Goal: Task Accomplishment & Management: Complete application form

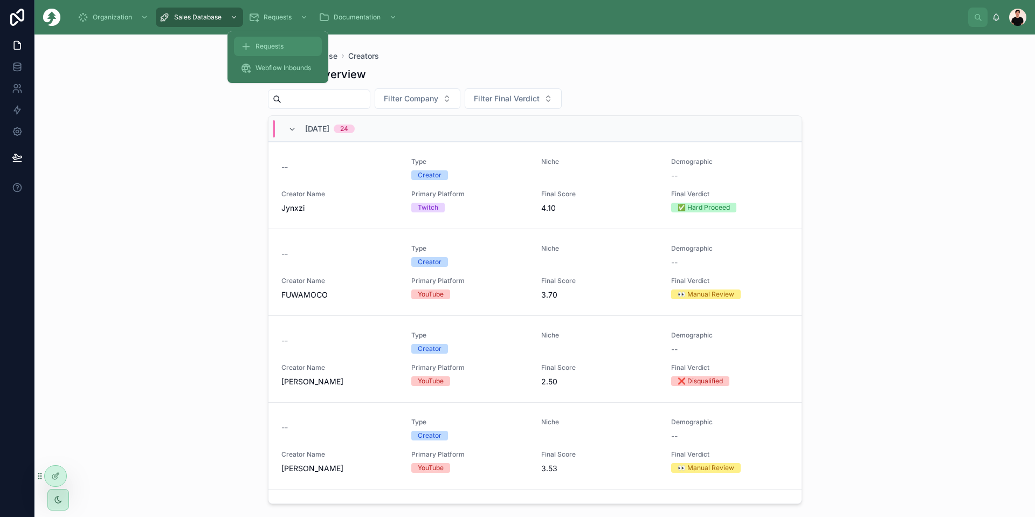
click at [271, 47] on span "Requests" at bounding box center [269, 46] width 28 height 9
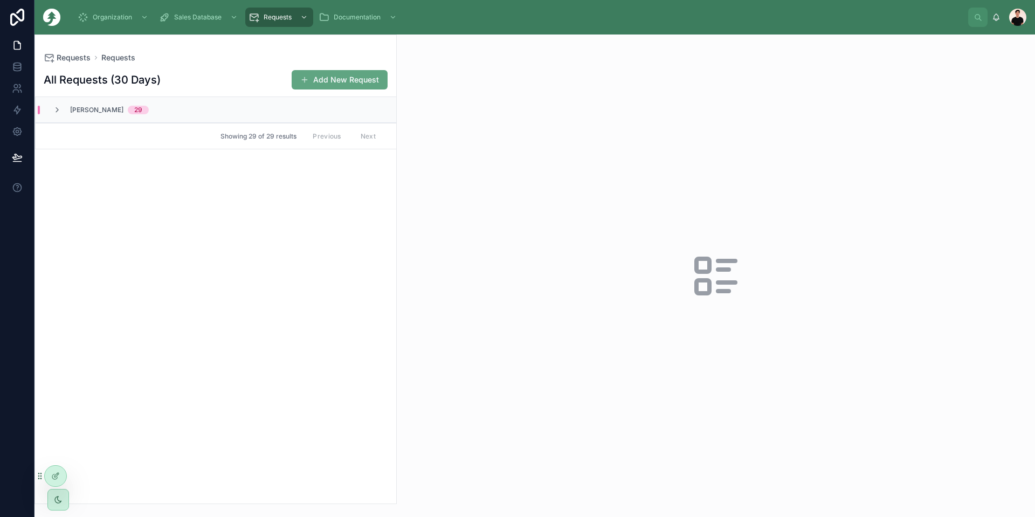
click at [342, 79] on button "Add New Request" at bounding box center [340, 79] width 96 height 19
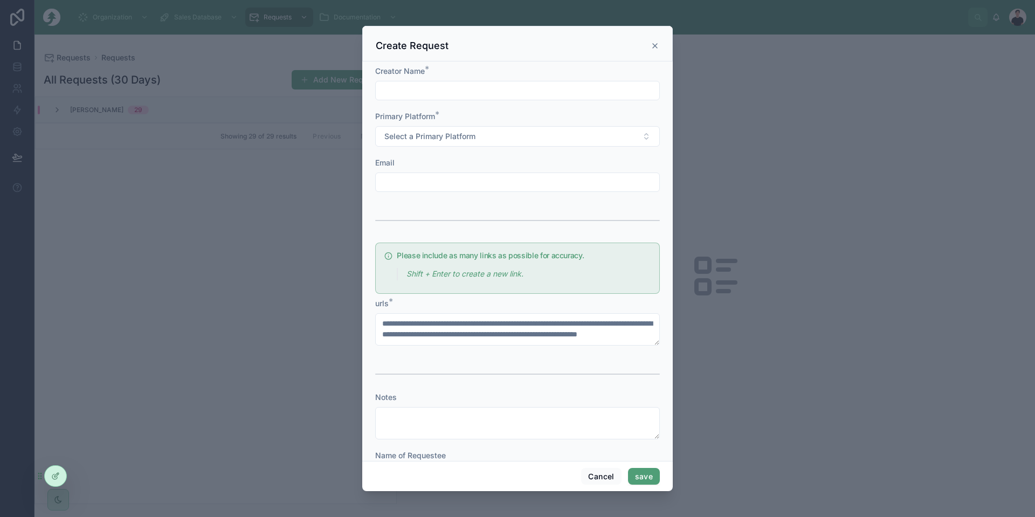
click at [458, 101] on form "Creator Name * Primary Platform * Select a Primary Platform Email Please includ…" at bounding box center [517, 281] width 285 height 430
click at [426, 93] on input "text" at bounding box center [518, 90] width 284 height 15
type input "**********"
click at [455, 138] on span "Select a Primary Platform" at bounding box center [429, 136] width 91 height 11
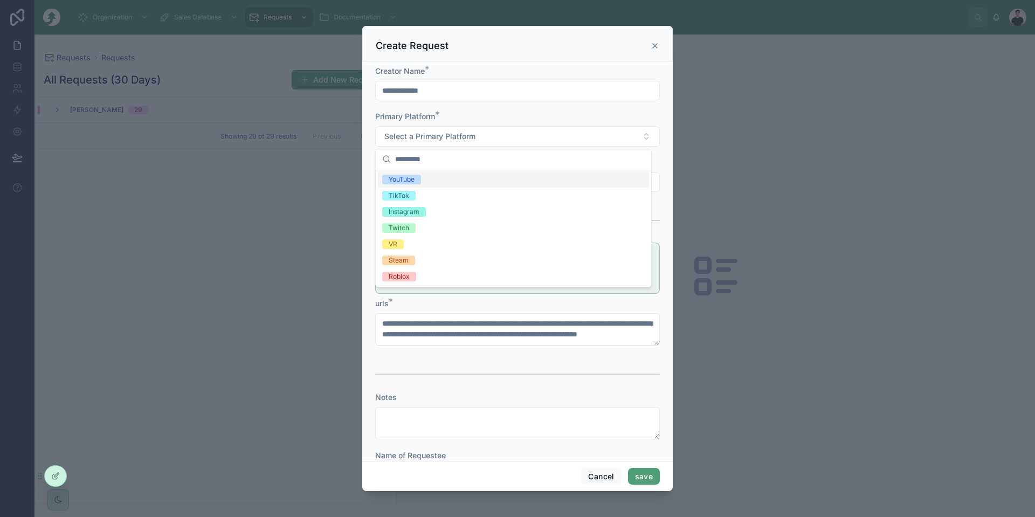
click at [430, 179] on div "YouTube" at bounding box center [513, 179] width 271 height 16
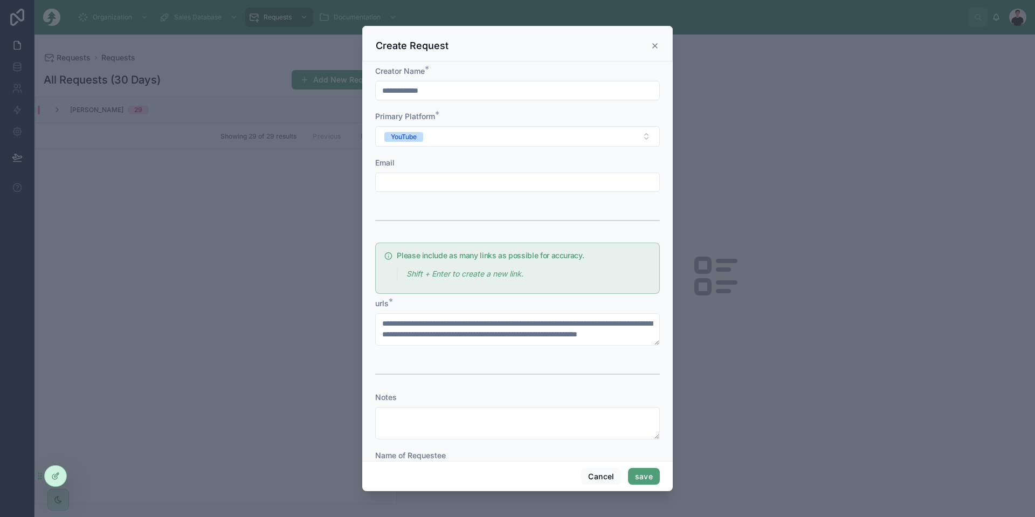
click at [421, 183] on input "text" at bounding box center [518, 182] width 284 height 15
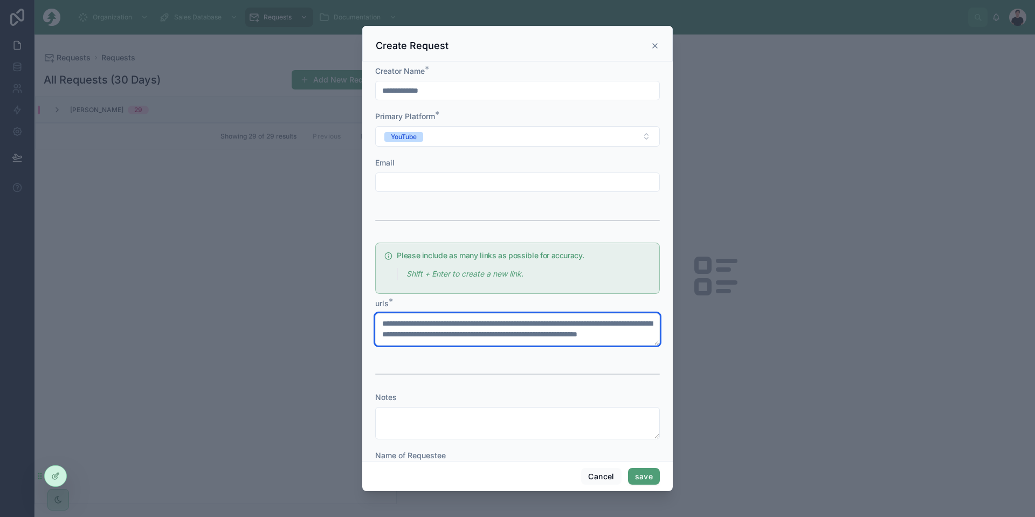
click at [462, 324] on textarea at bounding box center [517, 329] width 285 height 32
paste textarea "**********"
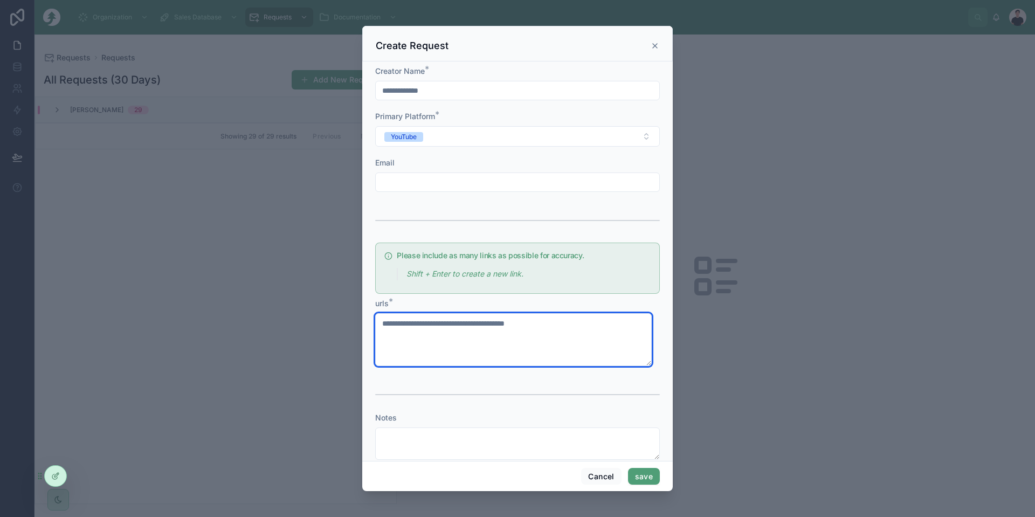
click at [596, 347] on textarea "**********" at bounding box center [513, 339] width 277 height 53
paste textarea "**********"
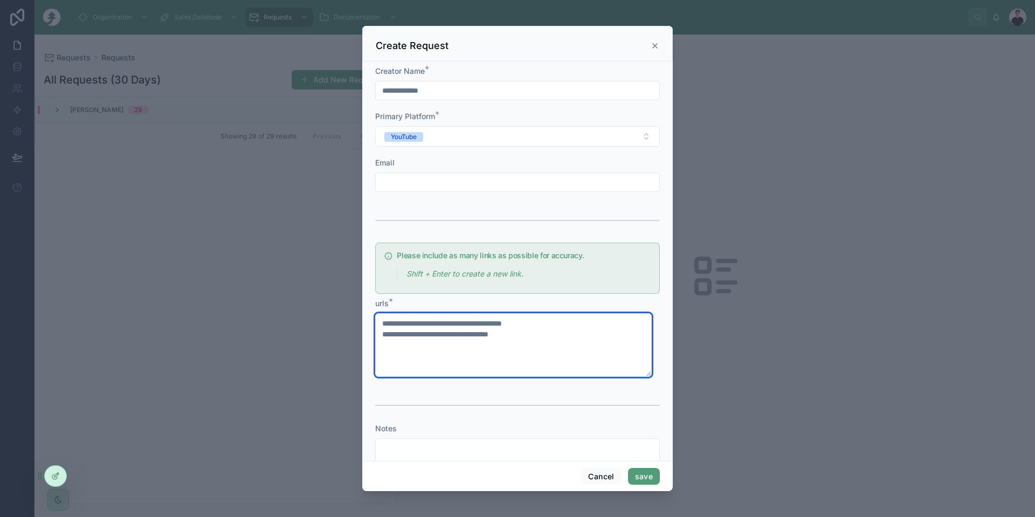
click at [549, 351] on textarea "**********" at bounding box center [513, 345] width 277 height 64
paste textarea "**********"
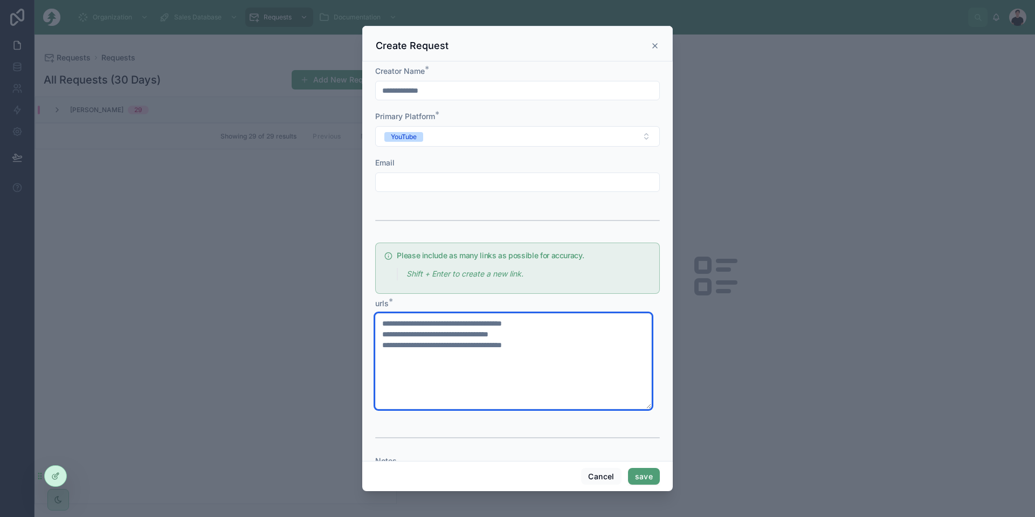
drag, startPoint x: 545, startPoint y: 347, endPoint x: 521, endPoint y: 348, distance: 24.8
click at [521, 348] on textarea "**********" at bounding box center [513, 361] width 277 height 96
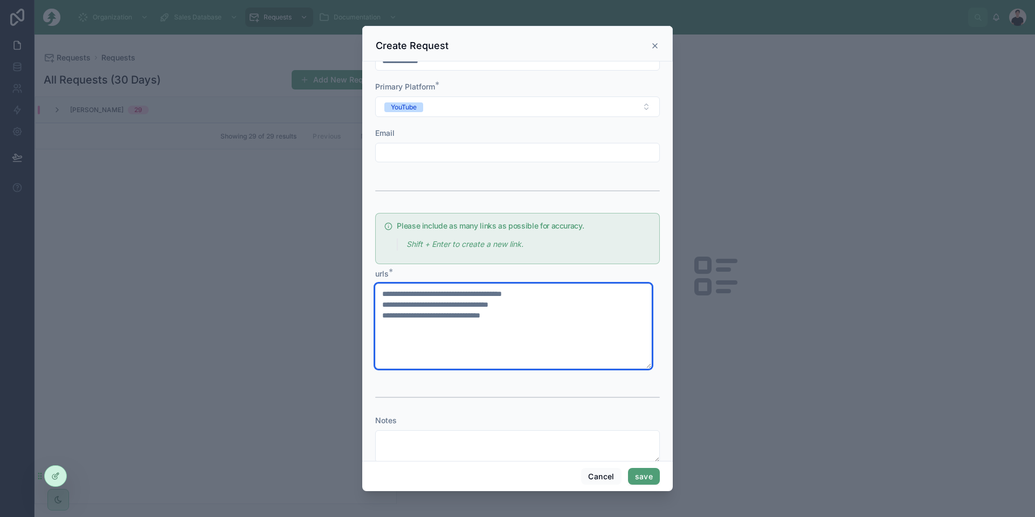
scroll to position [96, 0]
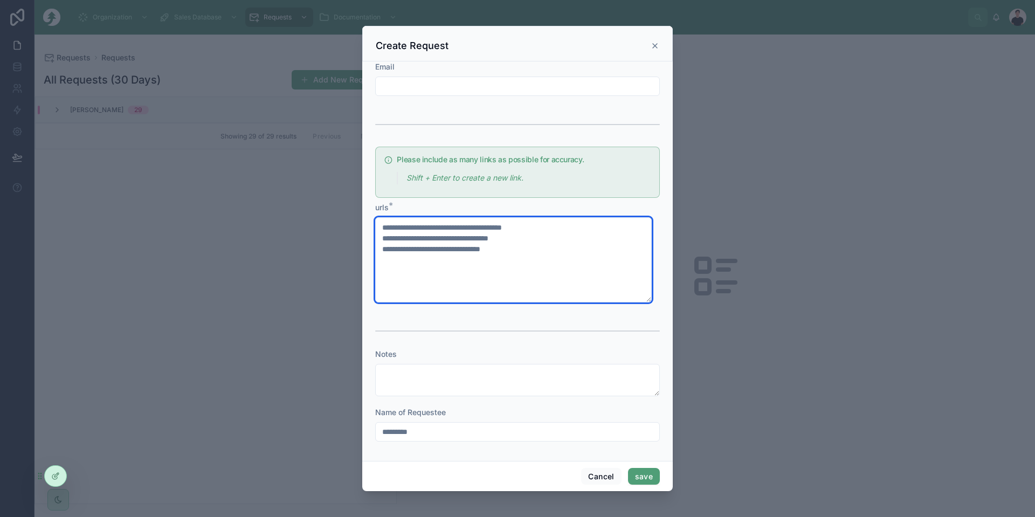
type textarea "**********"
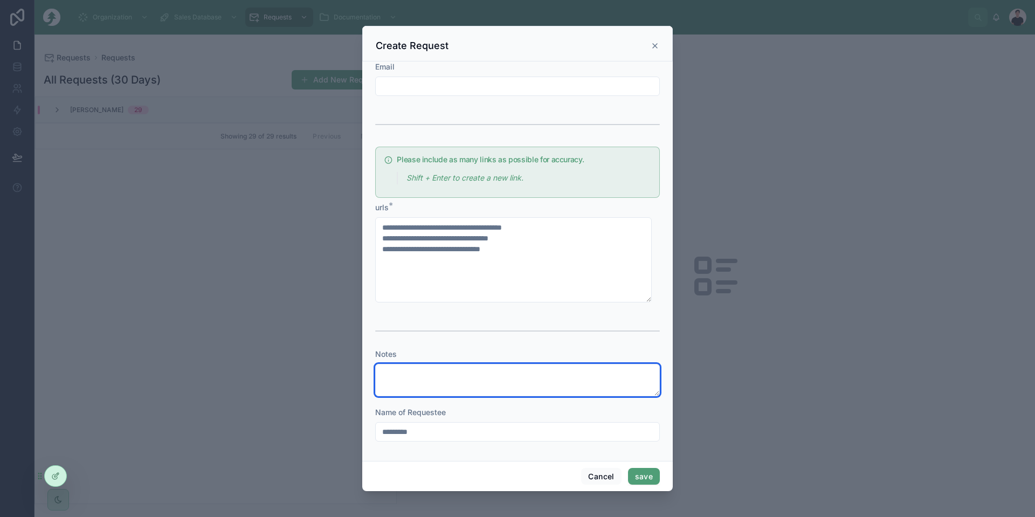
click at [504, 379] on textarea at bounding box center [517, 380] width 285 height 32
type textarea "***"
click at [656, 476] on button "save" at bounding box center [644, 476] width 32 height 17
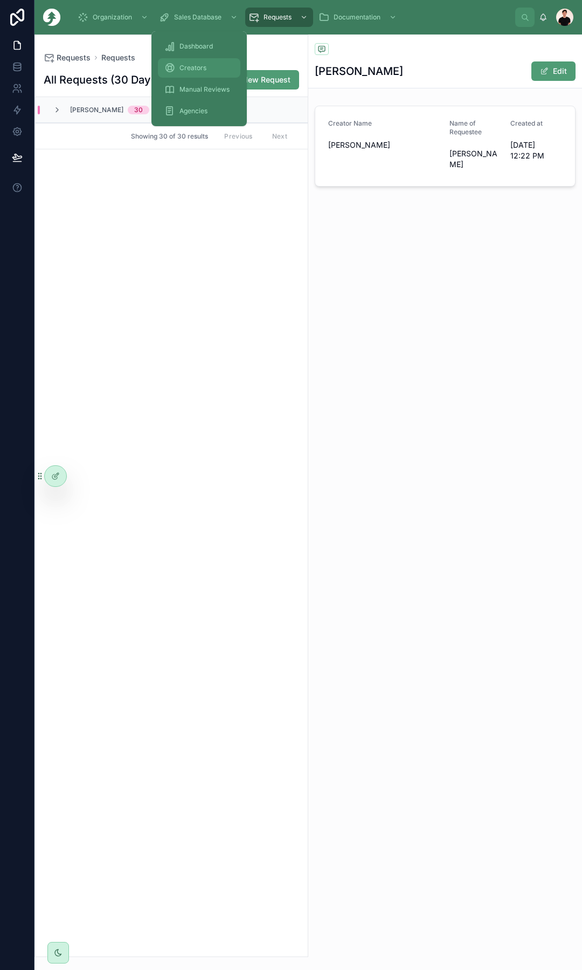
click at [195, 61] on div "Creators" at bounding box center [199, 67] width 70 height 17
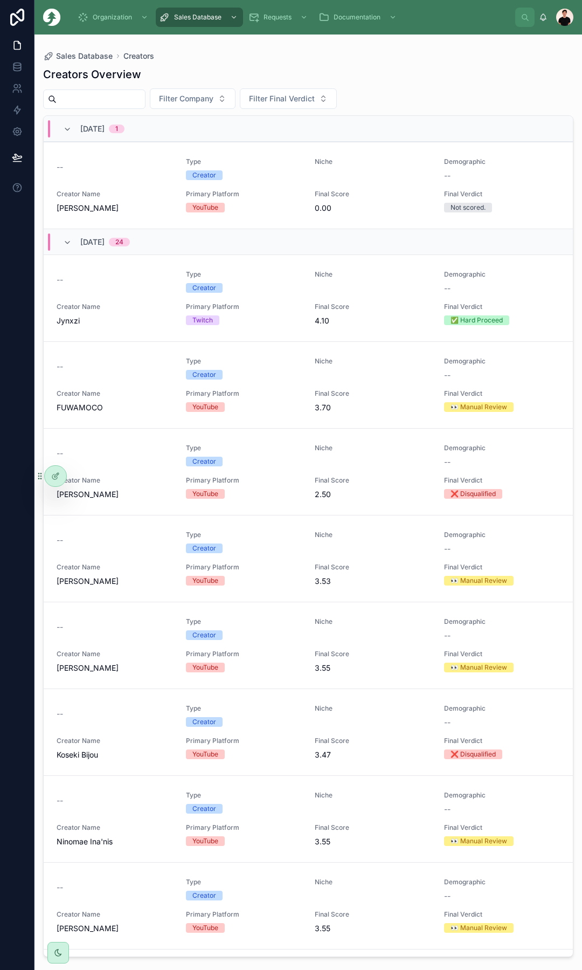
click at [105, 241] on span "[DATE]" at bounding box center [92, 242] width 24 height 11
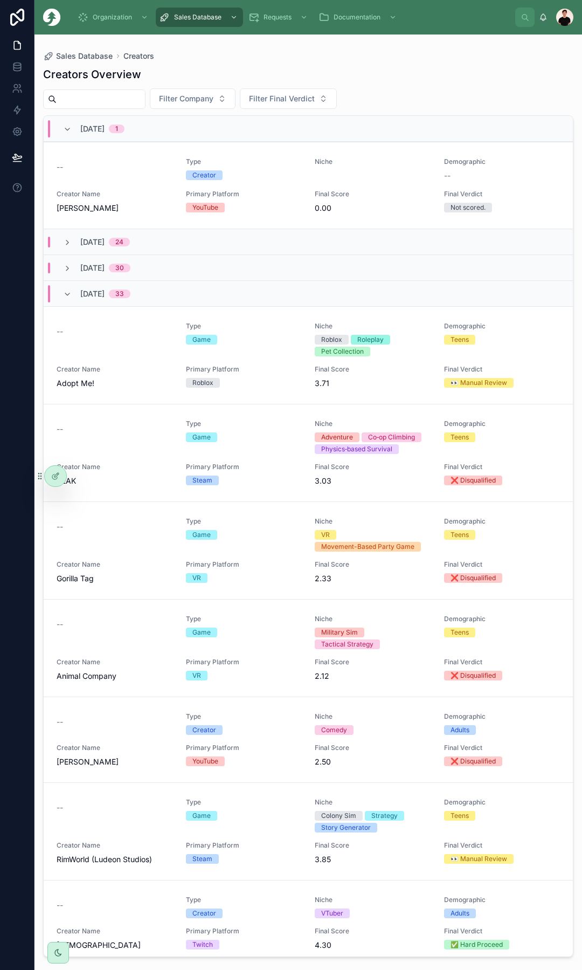
click at [105, 294] on span "[DATE]" at bounding box center [92, 293] width 24 height 11
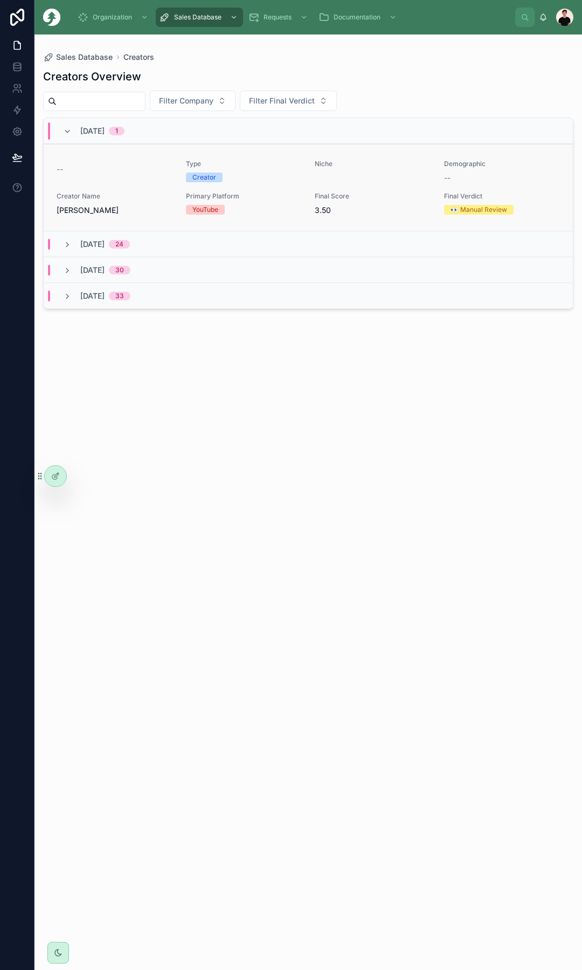
click at [327, 186] on div "-- Type Creator Niche Demographic -- Creator Name [PERSON_NAME] Primary Platfor…" at bounding box center [308, 188] width 503 height 56
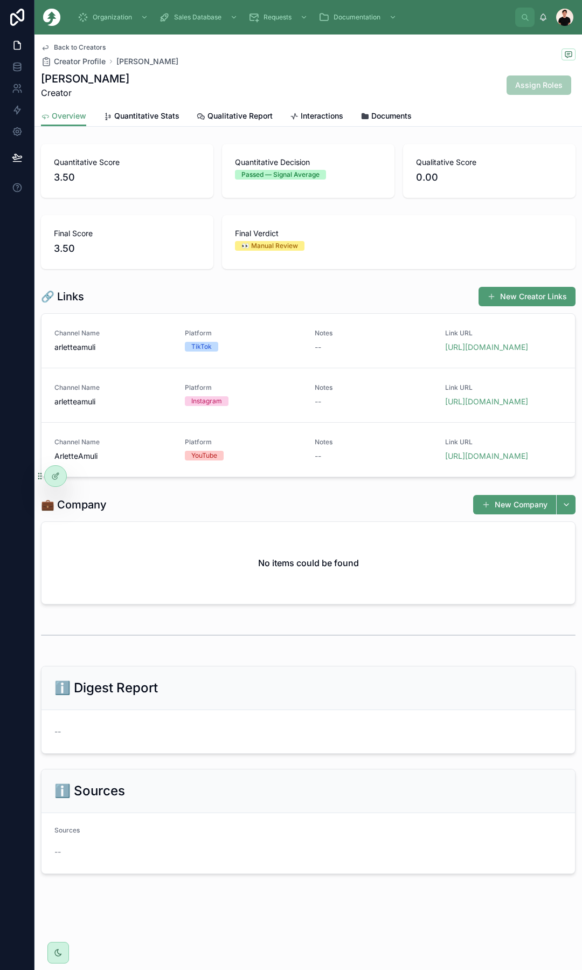
click at [81, 45] on span "Back to Creators" at bounding box center [80, 47] width 52 height 9
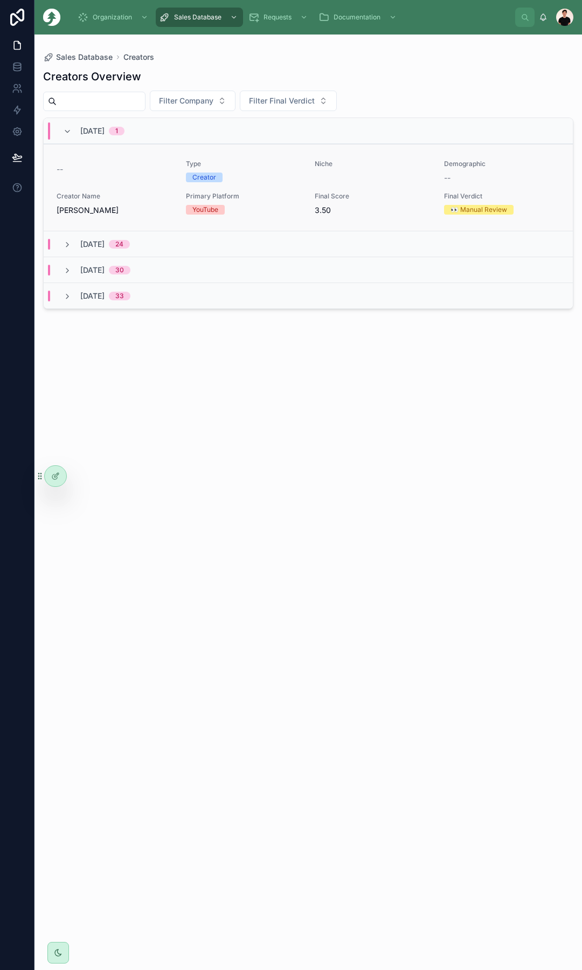
click at [230, 208] on div "YouTube" at bounding box center [244, 210] width 116 height 10
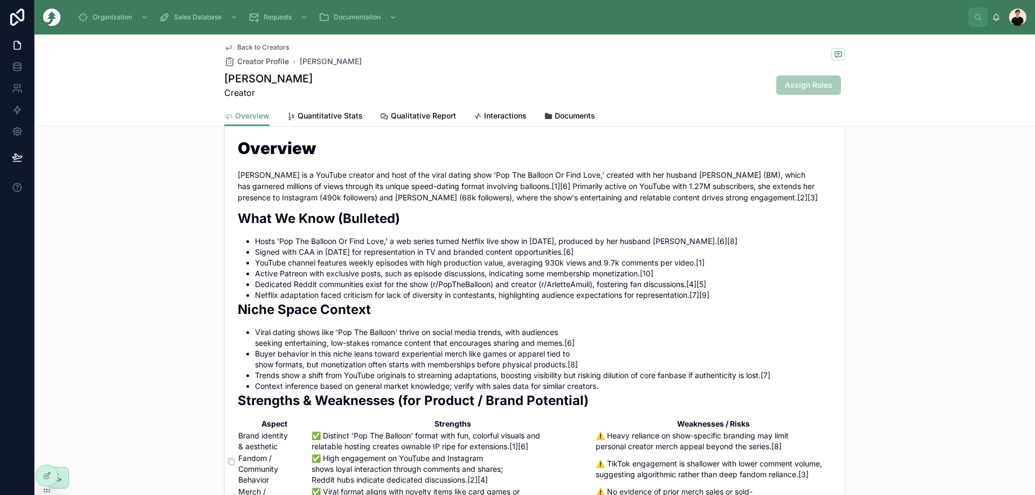
scroll to position [593, 0]
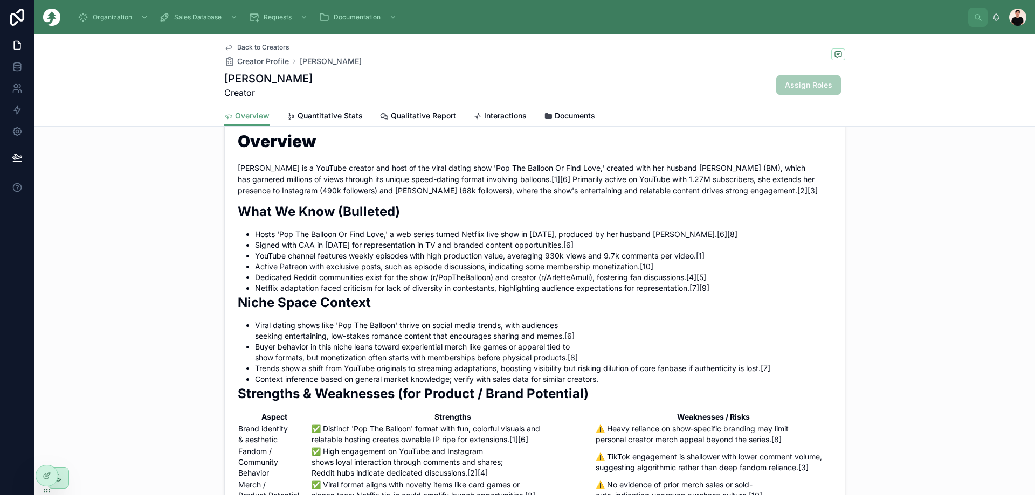
click at [229, 79] on h1 "[PERSON_NAME]" at bounding box center [268, 78] width 88 height 15
drag, startPoint x: 229, startPoint y: 79, endPoint x: 270, endPoint y: 77, distance: 41.0
click at [270, 77] on h1 "[PERSON_NAME]" at bounding box center [268, 78] width 88 height 15
click at [342, 272] on li "Active Patreon with exclusive posts, such as episode discussions, indicating so…" at bounding box center [543, 266] width 577 height 11
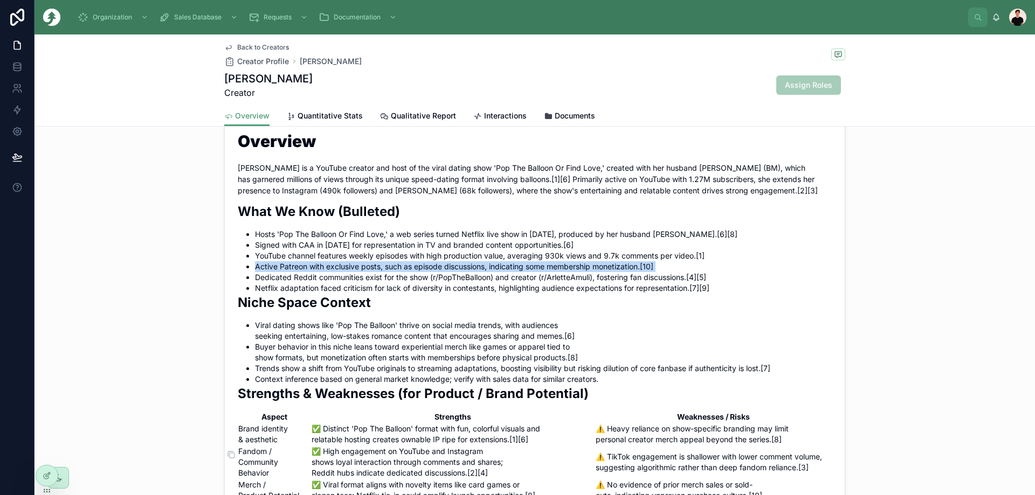
click at [342, 272] on li "Active Patreon with exclusive posts, such as episode discussions, indicating so…" at bounding box center [543, 266] width 577 height 11
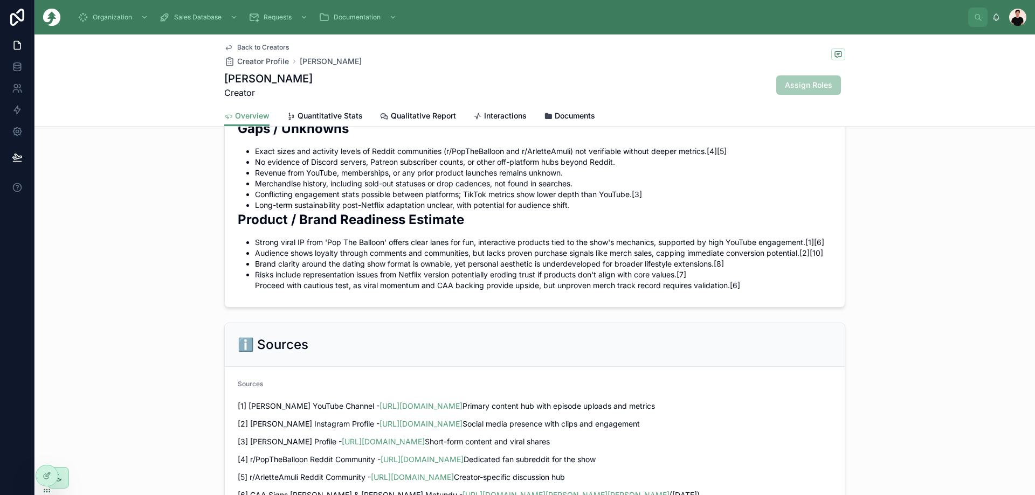
scroll to position [1404, 0]
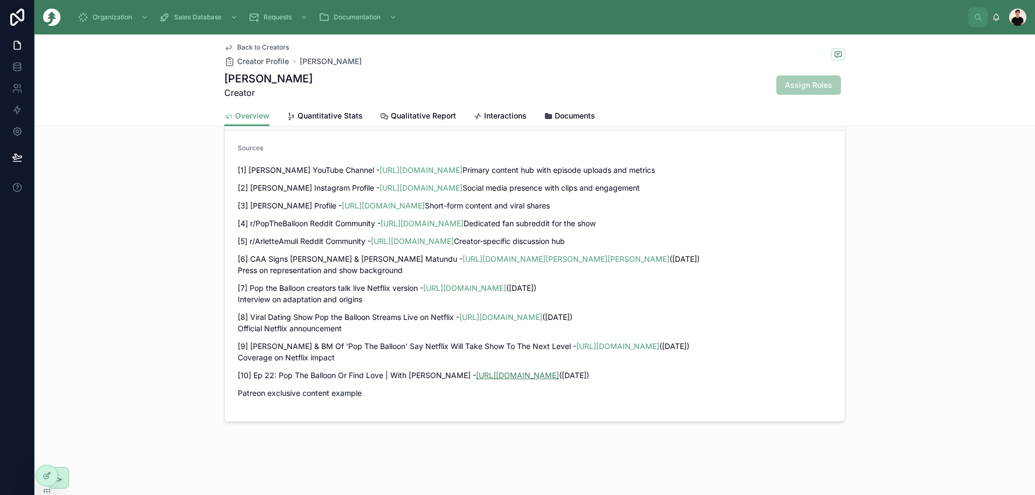
click at [539, 378] on link "[URL][DOMAIN_NAME]" at bounding box center [517, 375] width 83 height 9
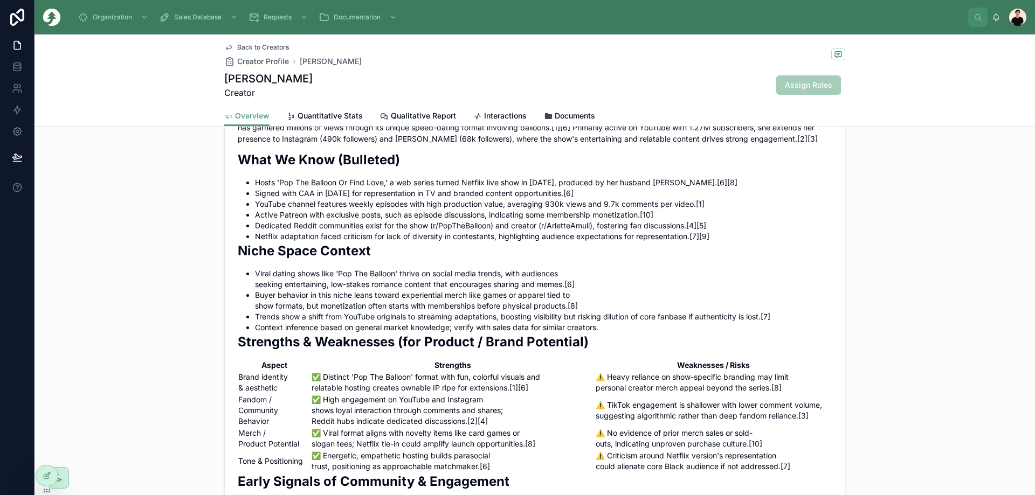
scroll to position [647, 0]
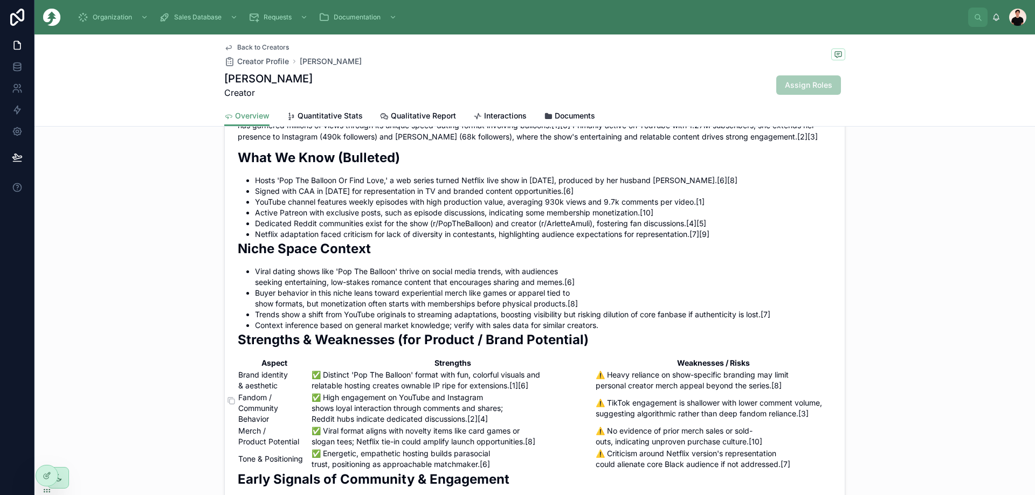
click at [262, 240] on li "Netflix adaptation faced criticism for lack of diversity in contestants, highli…" at bounding box center [543, 234] width 577 height 11
click at [262, 229] on li "Dedicated Reddit communities exist for the show (r/PopTheBalloon) and creator (…" at bounding box center [543, 223] width 577 height 11
drag, startPoint x: 262, startPoint y: 250, endPoint x: 423, endPoint y: 247, distance: 160.6
click at [423, 229] on li "Dedicated Reddit communities exist for the show (r/PopTheBalloon) and creator (…" at bounding box center [543, 223] width 577 height 11
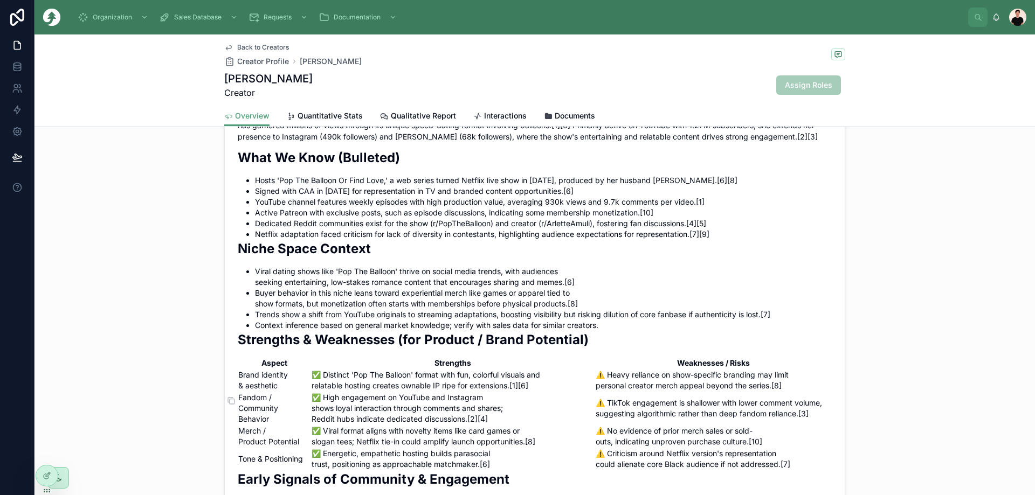
click at [449, 229] on li "Dedicated Reddit communities exist for the show (r/PopTheBalloon) and creator (…" at bounding box center [543, 223] width 577 height 11
drag, startPoint x: 449, startPoint y: 250, endPoint x: 431, endPoint y: 247, distance: 18.5
click at [431, 229] on li "Dedicated Reddit communities exist for the show (r/PopTheBalloon) and creator (…" at bounding box center [543, 223] width 577 height 11
click at [571, 229] on li "Dedicated Reddit communities exist for the show (r/PopTheBalloon) and creator (…" at bounding box center [543, 223] width 577 height 11
drag, startPoint x: 571, startPoint y: 246, endPoint x: 540, endPoint y: 243, distance: 32.0
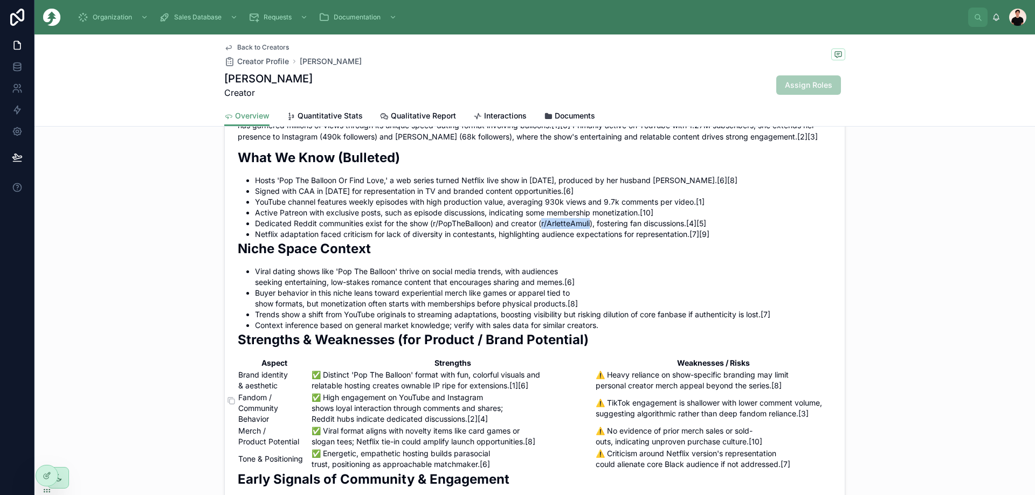
click at [540, 229] on li "Dedicated Reddit communities exist for the show (r/PopTheBalloon) and creator (…" at bounding box center [543, 223] width 577 height 11
click at [257, 288] on li "Viral dating shows like 'Pop The Balloon' thrive on social media trends, with a…" at bounding box center [543, 277] width 577 height 22
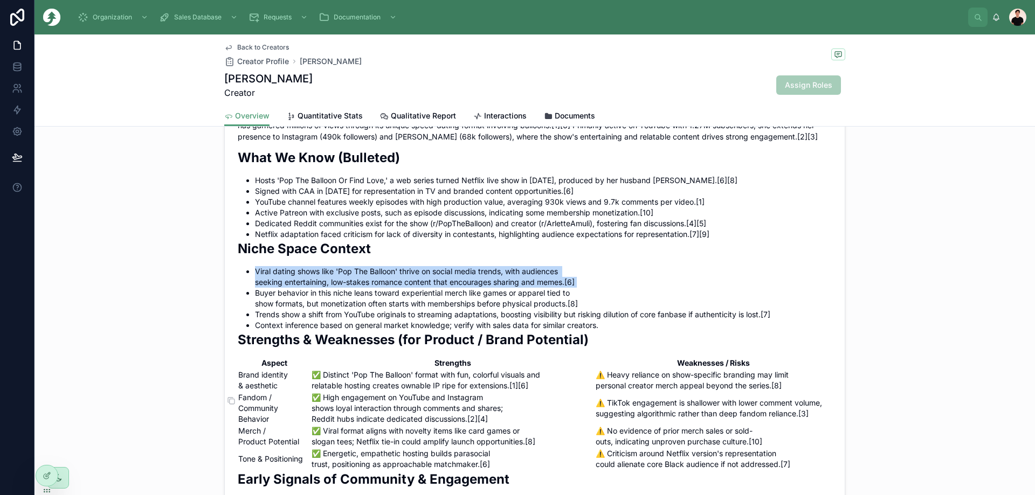
click at [257, 288] on li "Viral dating shows like 'Pop The Balloon' thrive on social media trends, with a…" at bounding box center [543, 277] width 577 height 22
click at [258, 288] on li "Viral dating shows like 'Pop The Balloon' thrive on social media trends, with a…" at bounding box center [543, 277] width 577 height 22
drag, startPoint x: 258, startPoint y: 296, endPoint x: 503, endPoint y: 311, distance: 245.7
click at [503, 311] on ul "Viral dating shows like 'Pop The Balloon' thrive on social media trends, with a…" at bounding box center [535, 298] width 594 height 65
click at [467, 309] on li "Buyer behavior in this niche leans toward experiential merch like games or appa…" at bounding box center [543, 299] width 577 height 22
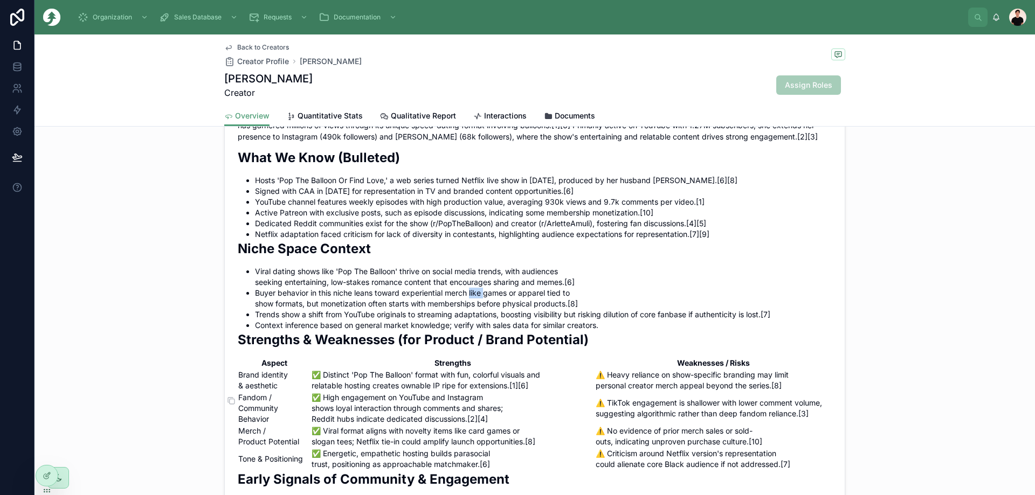
click at [467, 309] on li "Buyer behavior in this niche leans toward experiential merch like games or appa…" at bounding box center [543, 299] width 577 height 22
click at [396, 309] on li "Buyer behavior in this niche leans toward experiential merch like games or appa…" at bounding box center [543, 299] width 577 height 22
drag, startPoint x: 396, startPoint y: 310, endPoint x: 289, endPoint y: 321, distance: 106.8
click at [289, 309] on li "Buyer behavior in this niche leans toward experiential merch like games or appa…" at bounding box center [543, 299] width 577 height 22
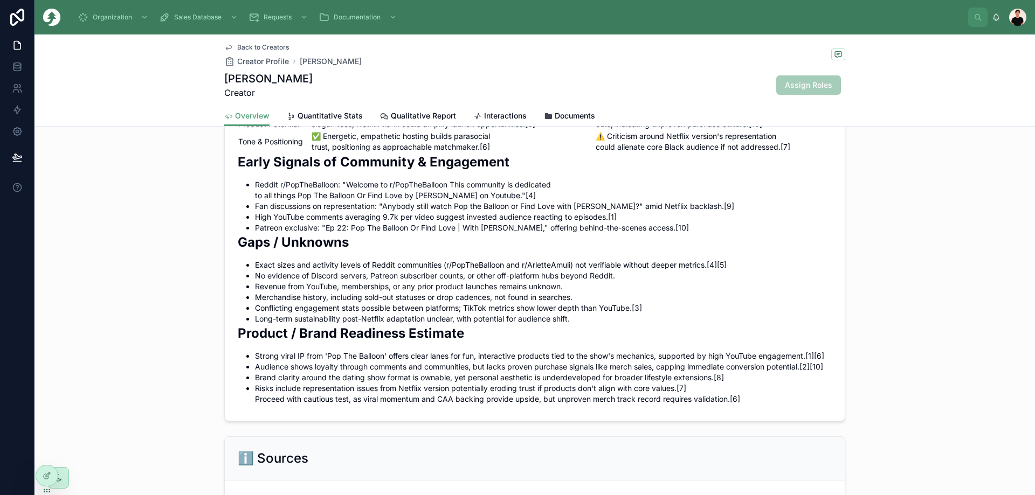
scroll to position [970, 0]
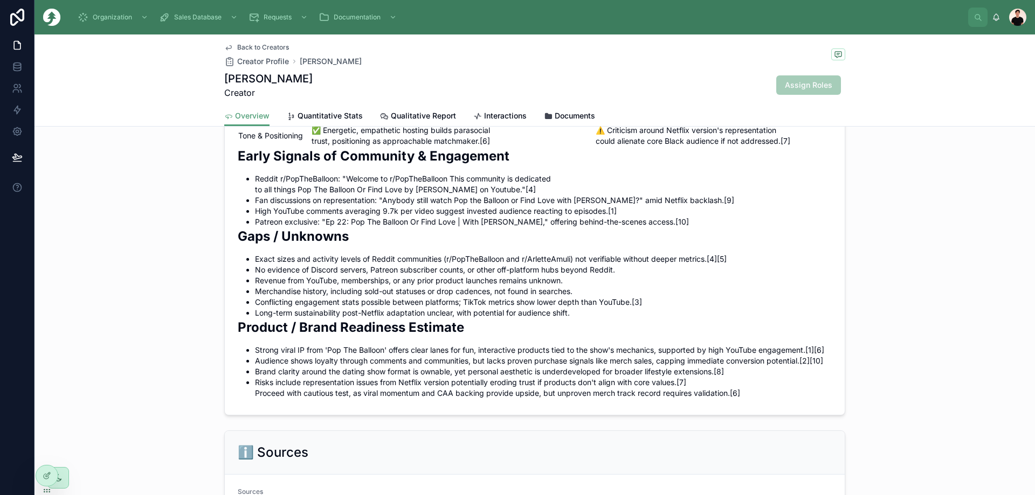
click at [270, 195] on li "Reddit r/PopTheBalloon: "Welcome to r/PopTheBalloon This community is dedicated…" at bounding box center [543, 185] width 577 height 22
drag, startPoint x: 270, startPoint y: 204, endPoint x: 329, endPoint y: 204, distance: 58.8
click at [329, 195] on li "Reddit r/PopTheBalloon: "Welcome to r/PopTheBalloon This community is dedicated…" at bounding box center [543, 185] width 577 height 22
click at [337, 195] on li "Reddit r/PopTheBalloon: "Welcome to r/PopTheBalloon This community is dedicated…" at bounding box center [543, 185] width 577 height 22
drag, startPoint x: 337, startPoint y: 201, endPoint x: 452, endPoint y: 203, distance: 114.8
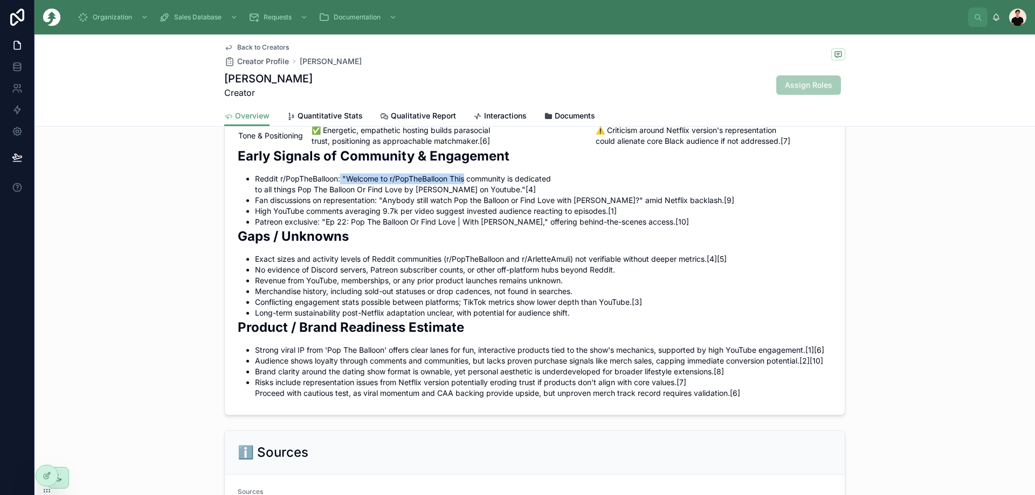
click at [452, 195] on li "Reddit r/PopTheBalloon: "Welcome to r/PopTheBalloon This community is dedicated…" at bounding box center [543, 185] width 577 height 22
click at [275, 206] on li "Fan discussions on representation: "Anybody still watch Pop the Balloon or Find…" at bounding box center [543, 200] width 577 height 11
click at [381, 206] on li "Fan discussions on representation: "Anybody still watch Pop the Balloon or Find…" at bounding box center [543, 200] width 577 height 11
click at [379, 206] on li "Fan discussions on representation: "Anybody still watch Pop the Balloon or Find…" at bounding box center [543, 200] width 577 height 11
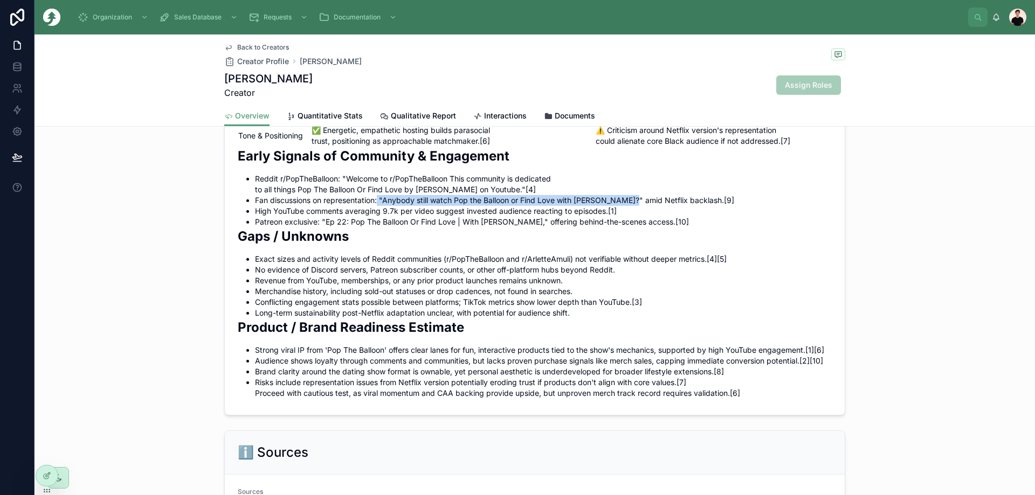
drag, startPoint x: 375, startPoint y: 211, endPoint x: 622, endPoint y: 213, distance: 246.9
click at [622, 206] on li "Fan discussions on representation: "Anybody still watch Pop the Balloon or Find…" at bounding box center [543, 200] width 577 height 11
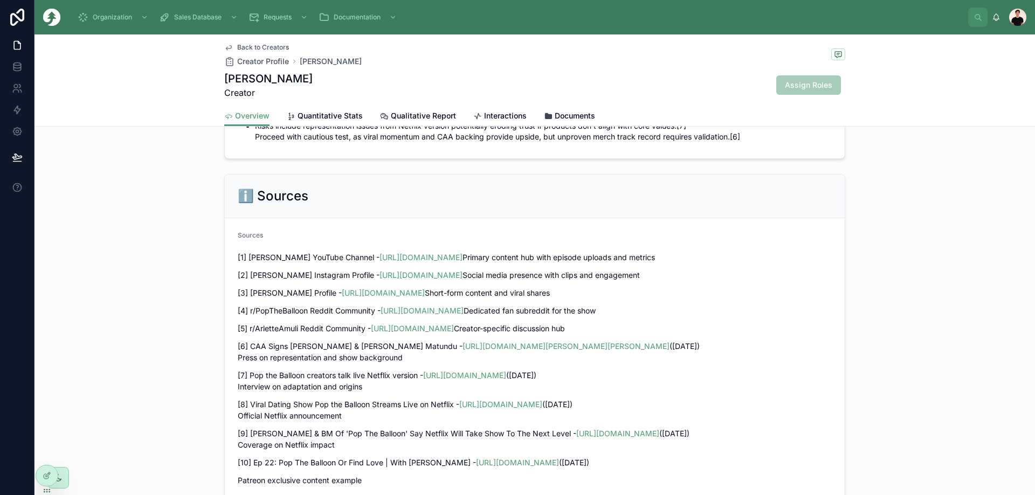
scroll to position [1240, 0]
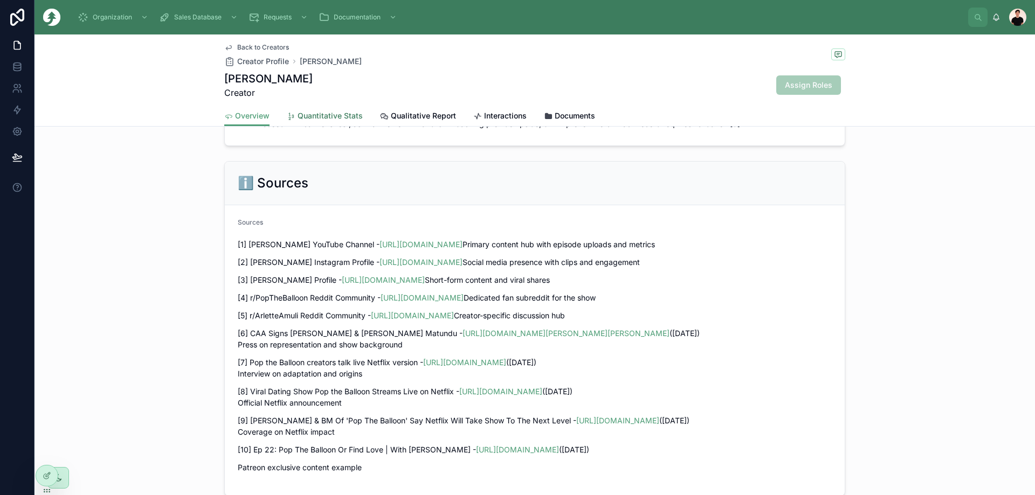
click at [312, 119] on span "Quantitative Stats" at bounding box center [330, 115] width 65 height 11
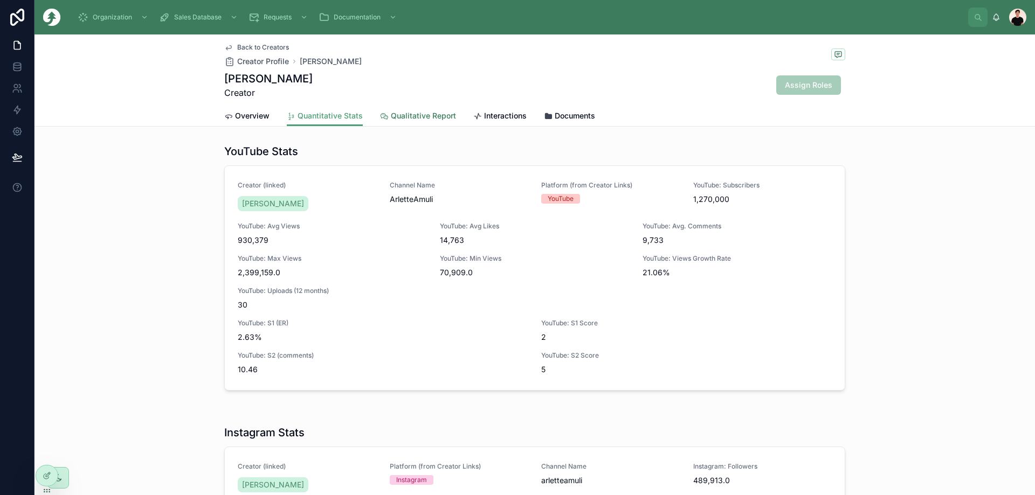
click at [414, 113] on span "Qualitative Report" at bounding box center [423, 115] width 65 height 11
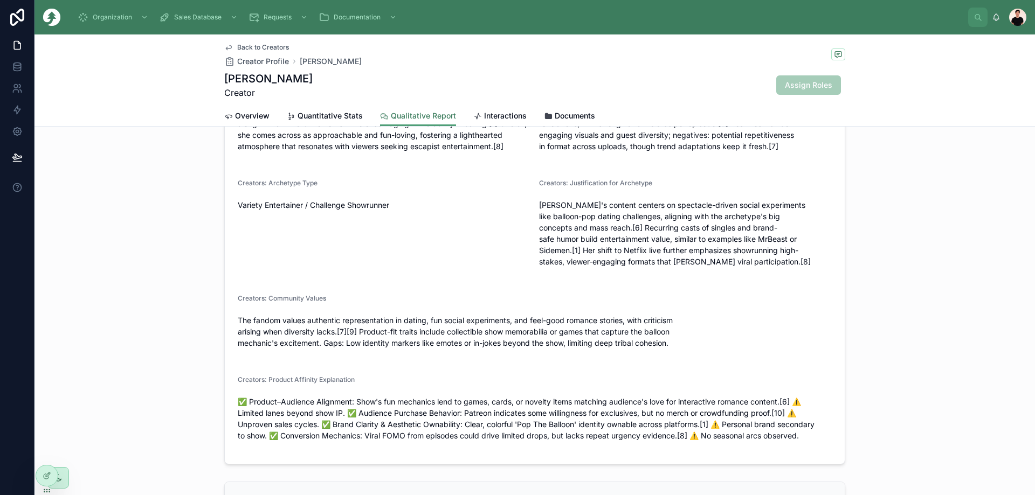
scroll to position [701, 0]
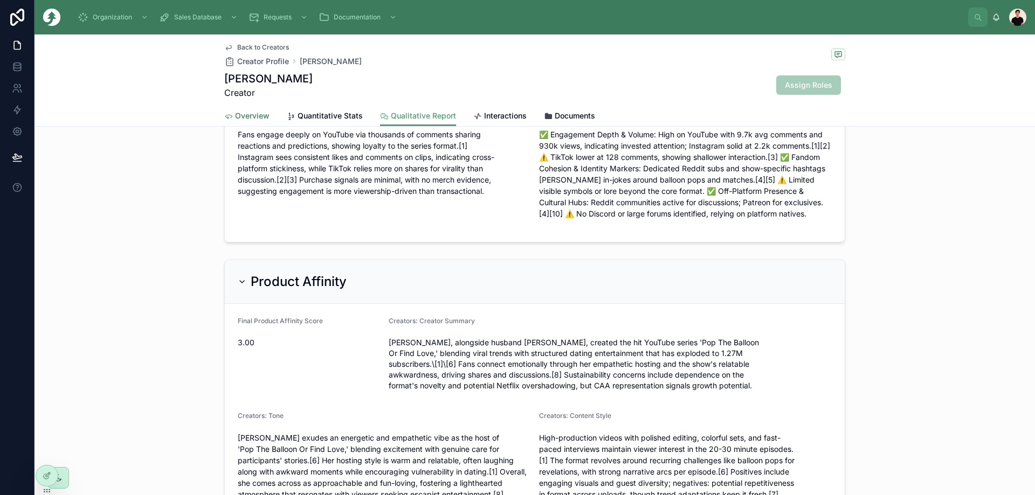
click at [258, 115] on span "Overview" at bounding box center [252, 115] width 34 height 11
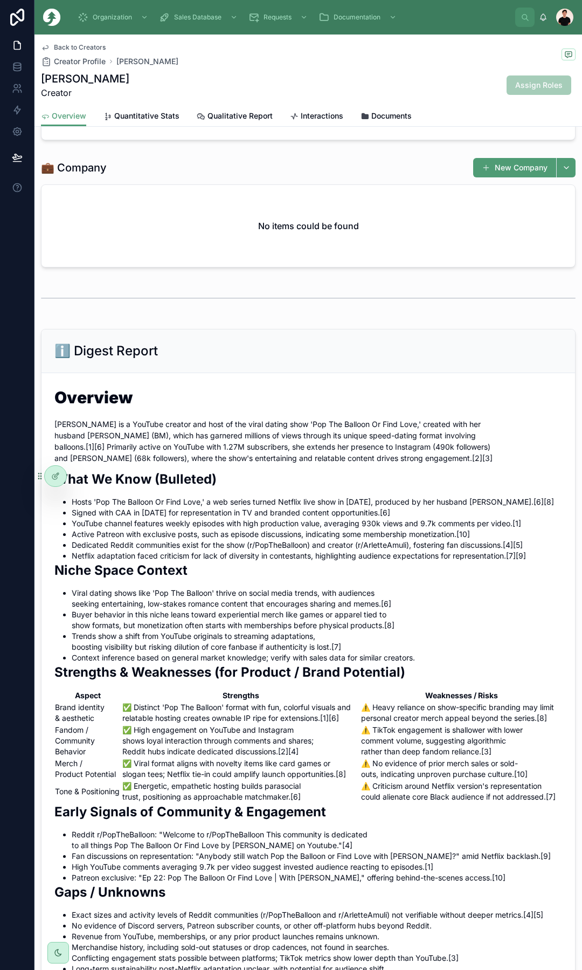
scroll to position [309, 0]
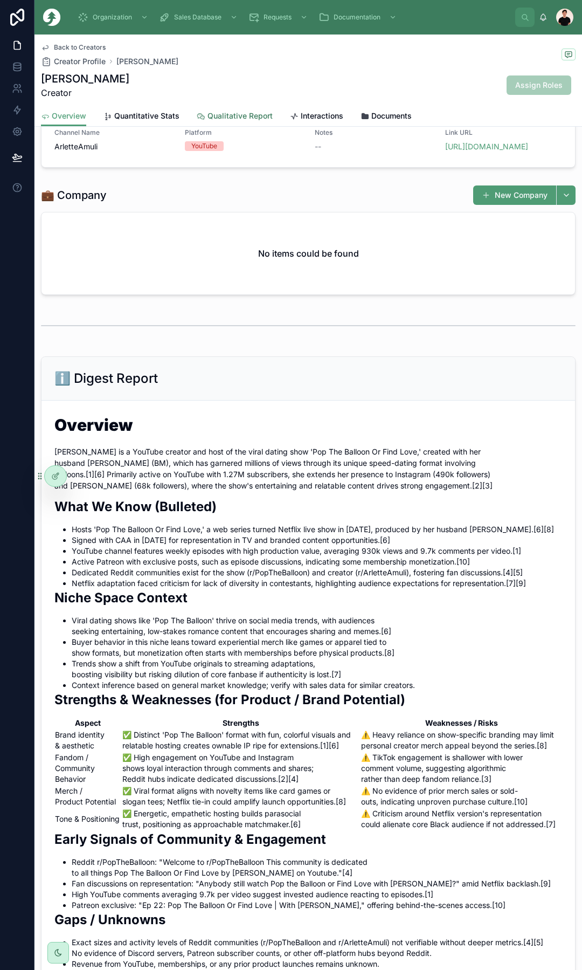
click at [200, 120] on icon at bounding box center [201, 116] width 9 height 9
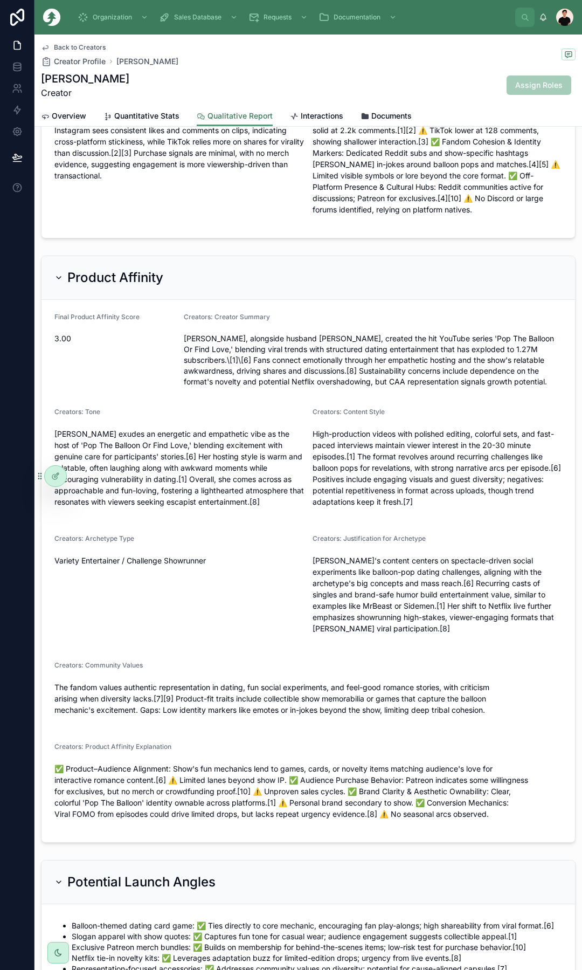
scroll to position [451, 0]
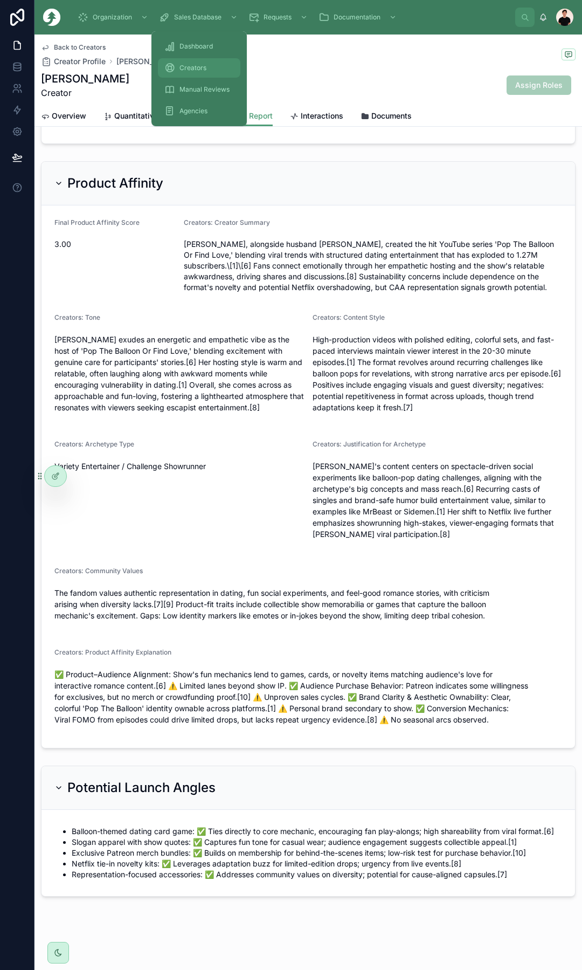
click at [181, 63] on div "Creators" at bounding box center [199, 67] width 70 height 17
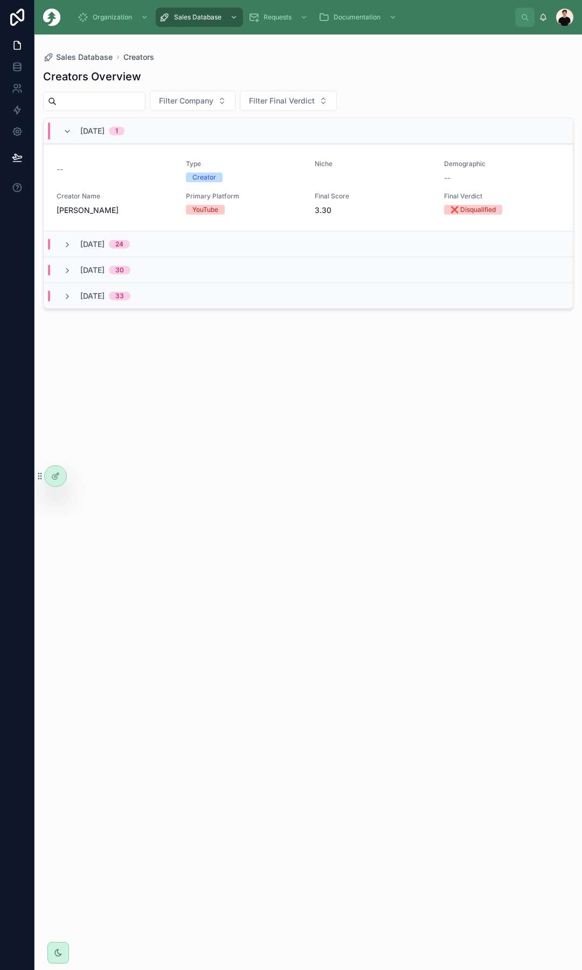
click at [95, 133] on span "[DATE]" at bounding box center [92, 131] width 24 height 11
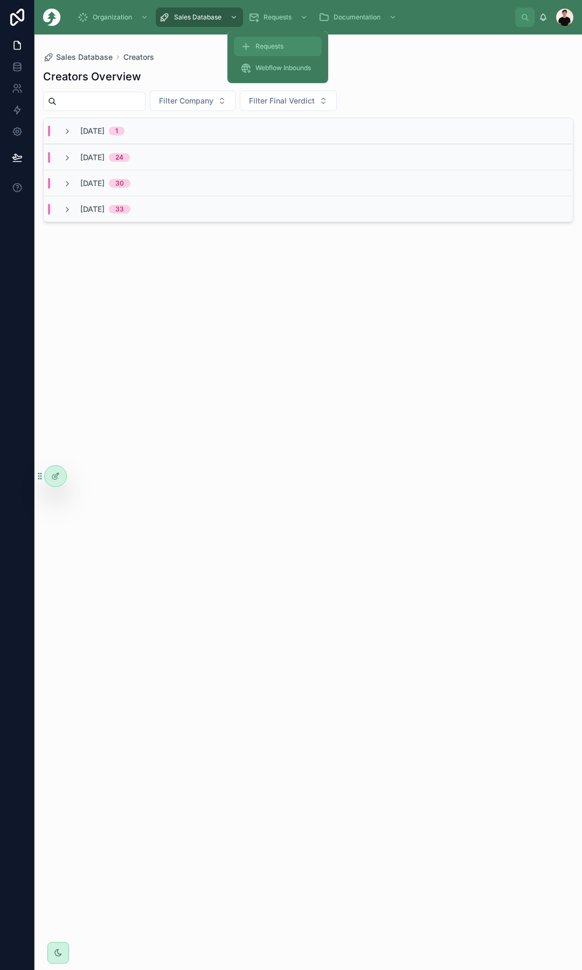
click at [277, 44] on span "Requests" at bounding box center [269, 46] width 28 height 9
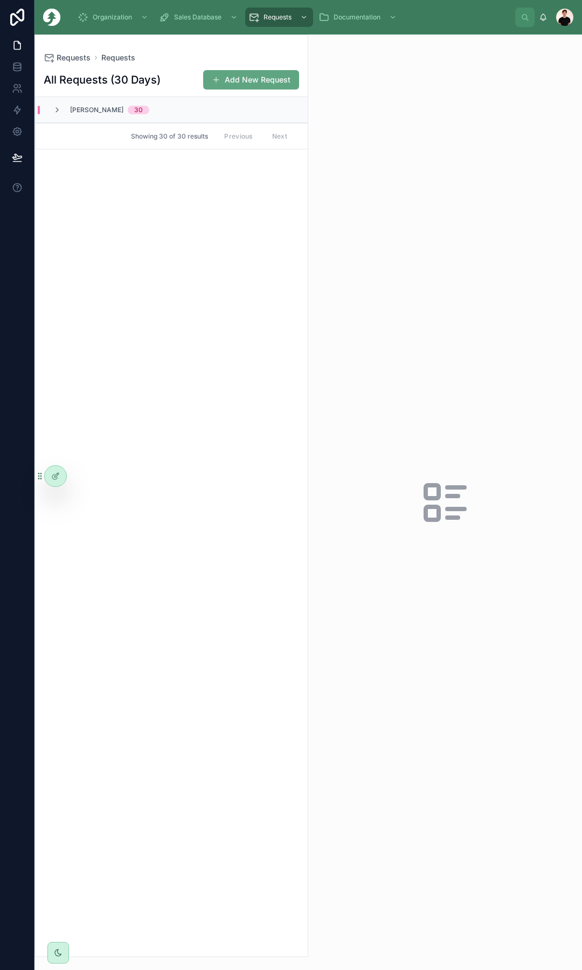
click at [249, 76] on button "Add New Request" at bounding box center [251, 79] width 96 height 19
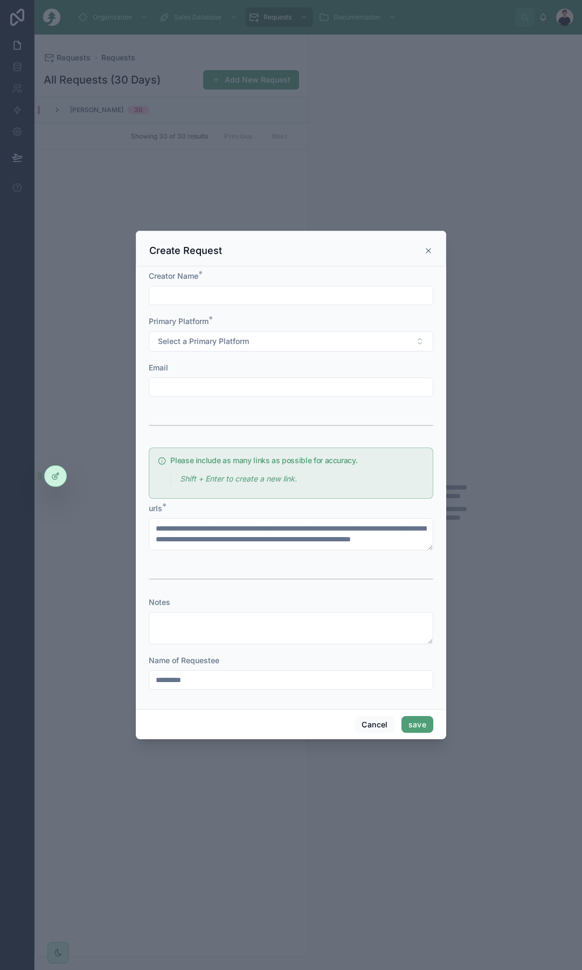
click at [230, 291] on input "text" at bounding box center [291, 295] width 284 height 15
type input "*********"
click at [225, 348] on button "Select a Primary Platform" at bounding box center [291, 341] width 285 height 20
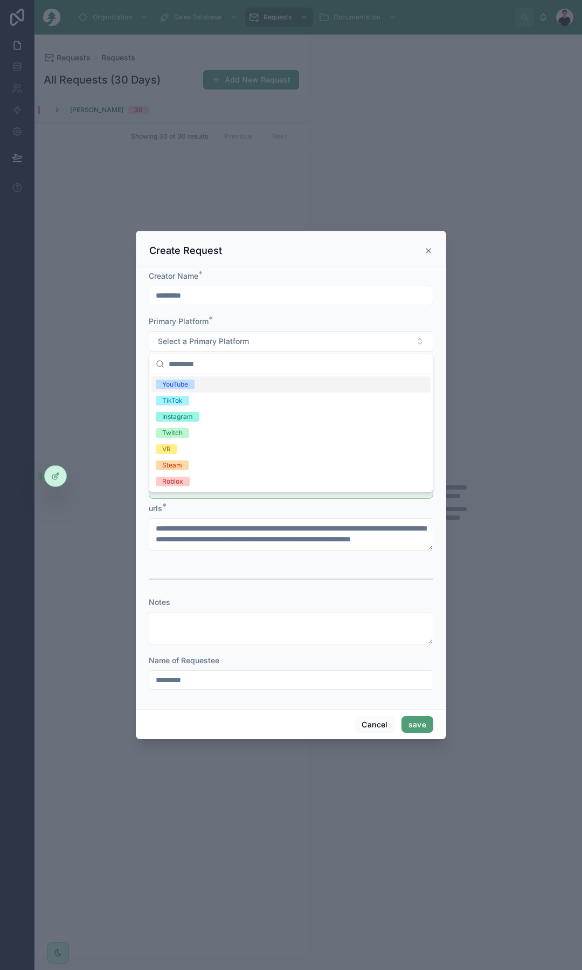
click at [186, 384] on div "YouTube" at bounding box center [175, 384] width 26 height 10
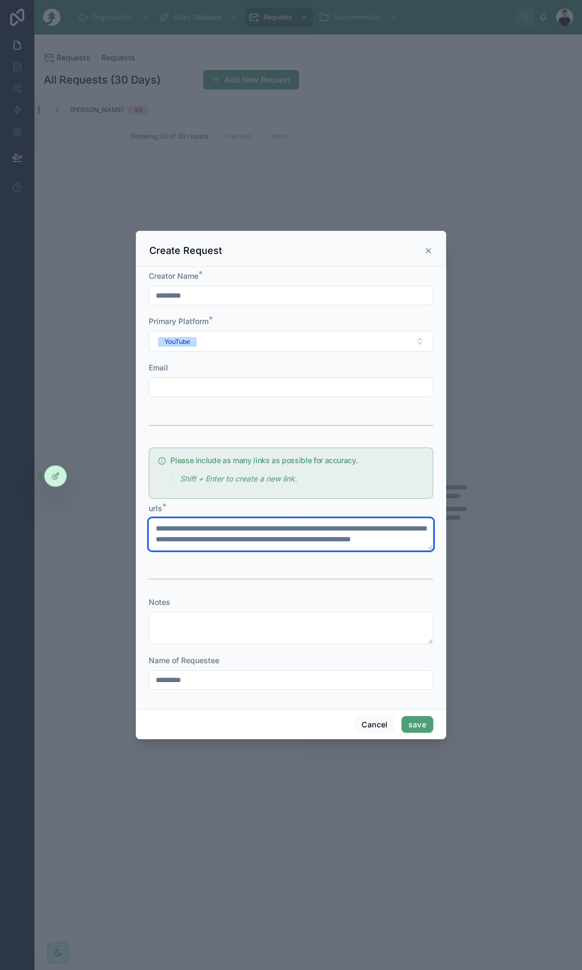
click at [234, 495] on textarea at bounding box center [291, 534] width 285 height 32
paste textarea "**********"
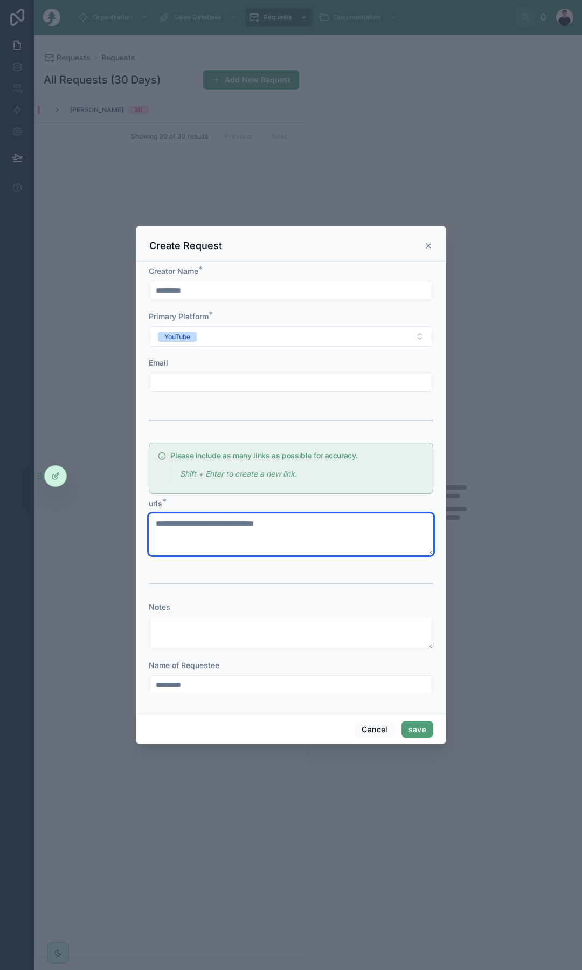
click at [321, 495] on textarea "**********" at bounding box center [291, 534] width 285 height 42
paste textarea "**********"
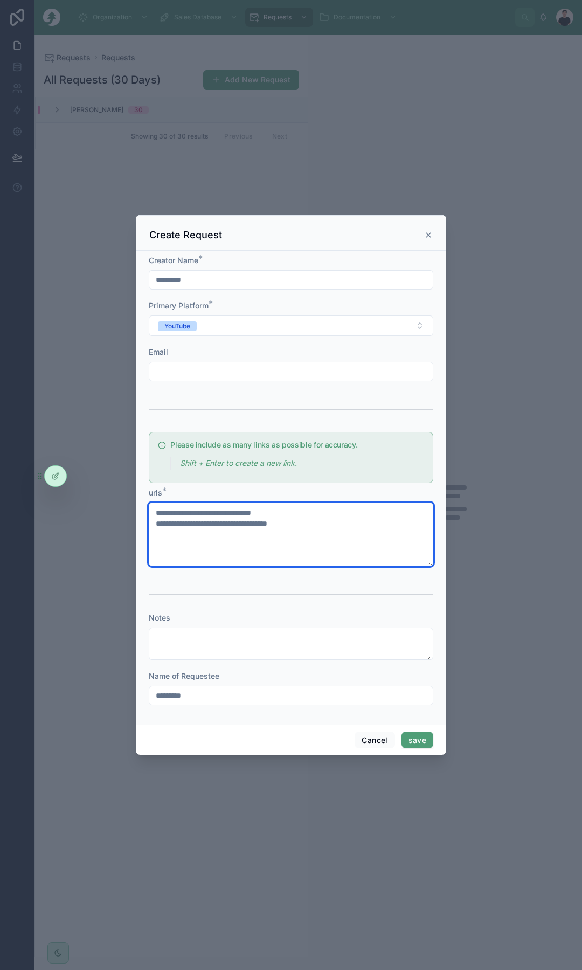
click at [283, 495] on textarea "**********" at bounding box center [291, 534] width 285 height 64
click at [277, 495] on textarea "**********" at bounding box center [291, 534] width 285 height 64
paste textarea "**********"
click at [354, 495] on textarea "**********" at bounding box center [291, 534] width 285 height 64
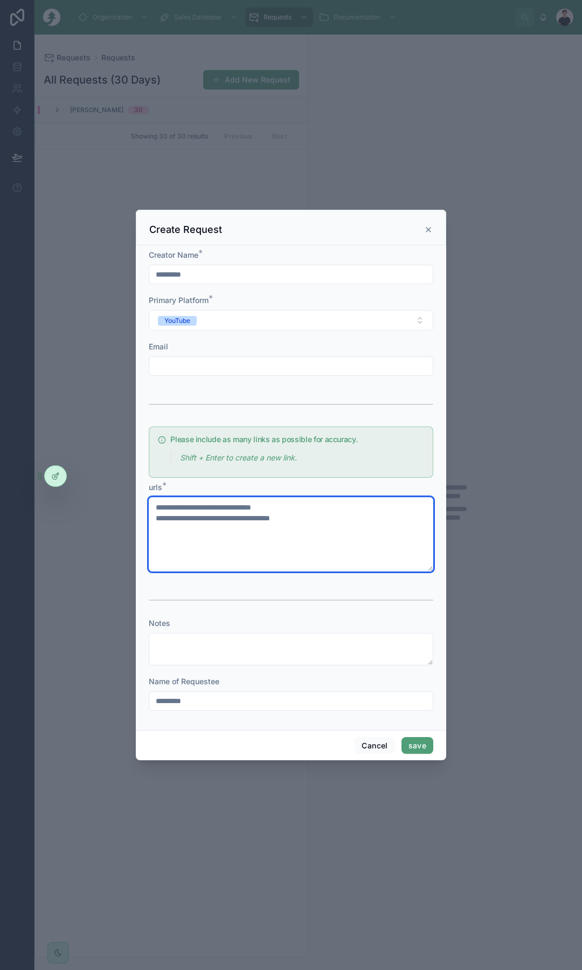
paste textarea "**********"
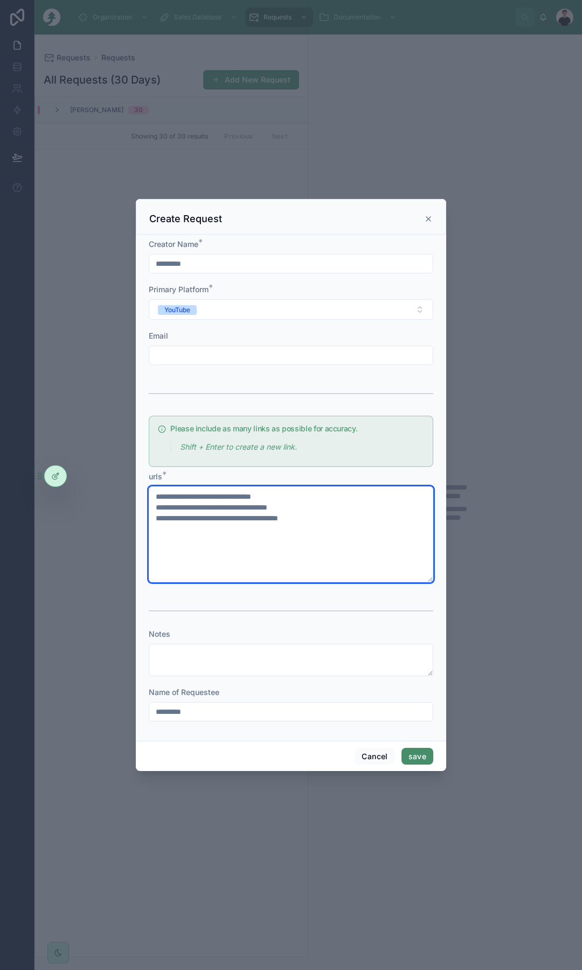
type textarea "**********"
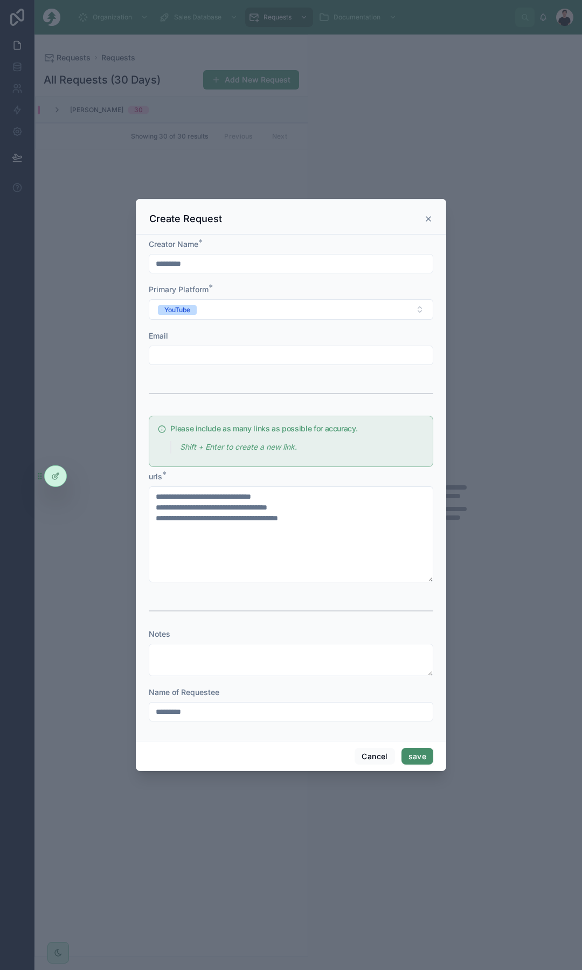
click at [423, 495] on button "save" at bounding box center [418, 756] width 32 height 17
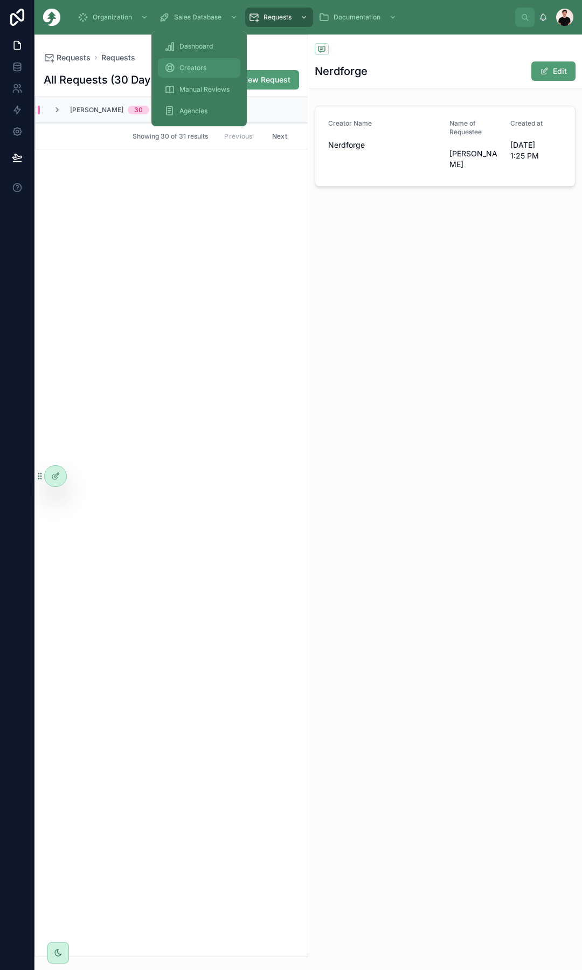
click at [195, 66] on span "Creators" at bounding box center [192, 68] width 27 height 9
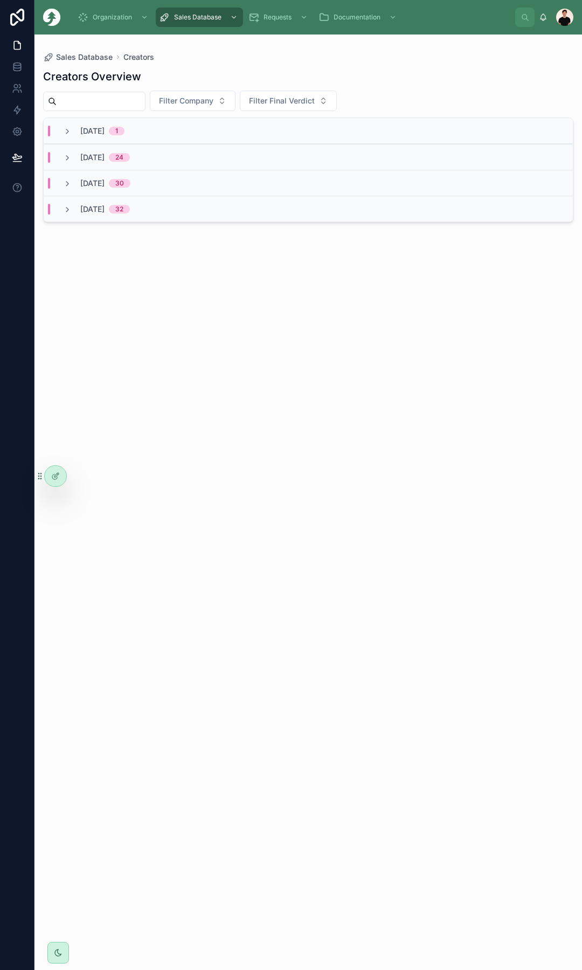
click at [153, 139] on div "October, 2025 1" at bounding box center [308, 131] width 529 height 26
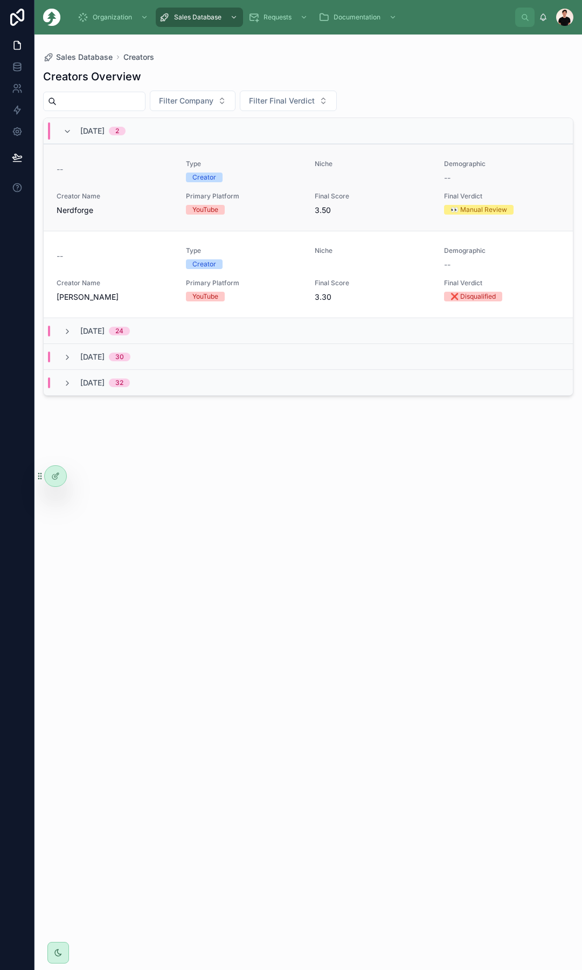
click at [275, 175] on div "Creator" at bounding box center [244, 177] width 116 height 10
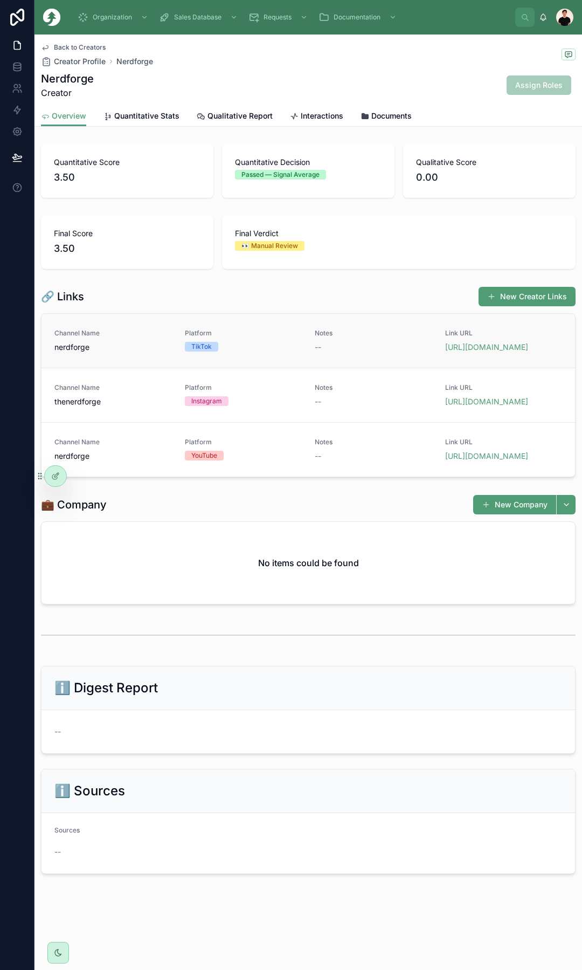
scroll to position [10, 0]
click at [147, 121] on span "Quantitative Stats" at bounding box center [146, 115] width 65 height 11
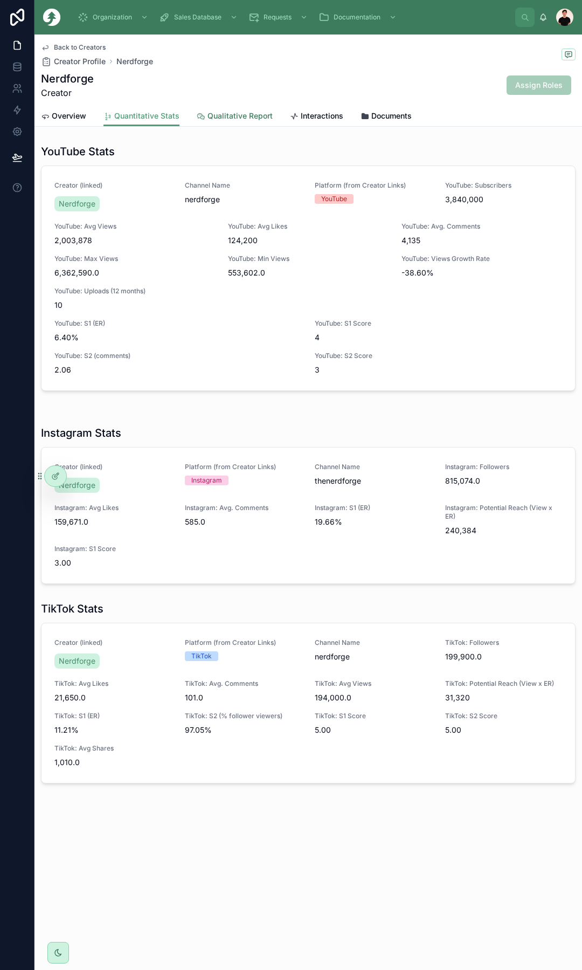
click at [249, 118] on span "Qualitative Report" at bounding box center [240, 115] width 65 height 11
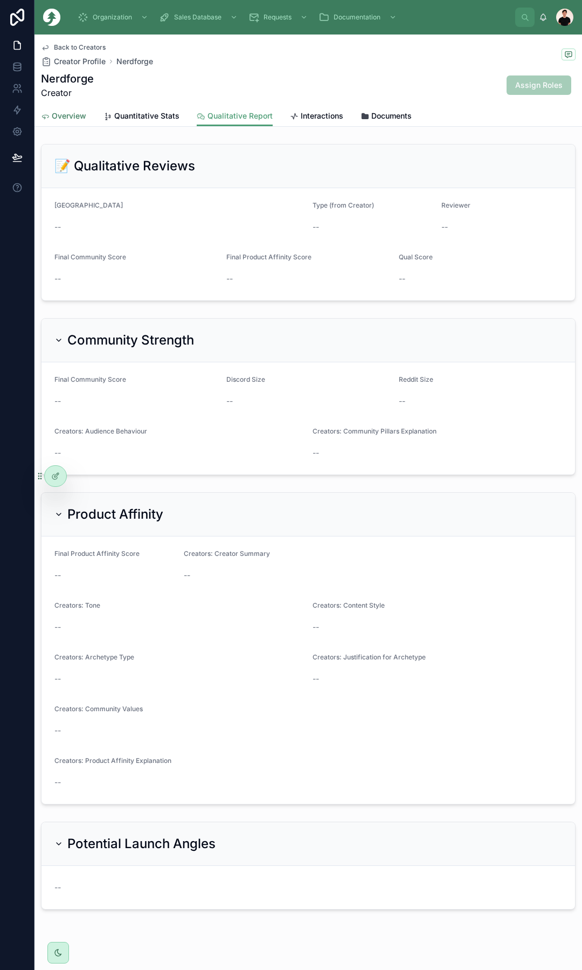
click at [77, 123] on link "Overview" at bounding box center [63, 117] width 45 height 22
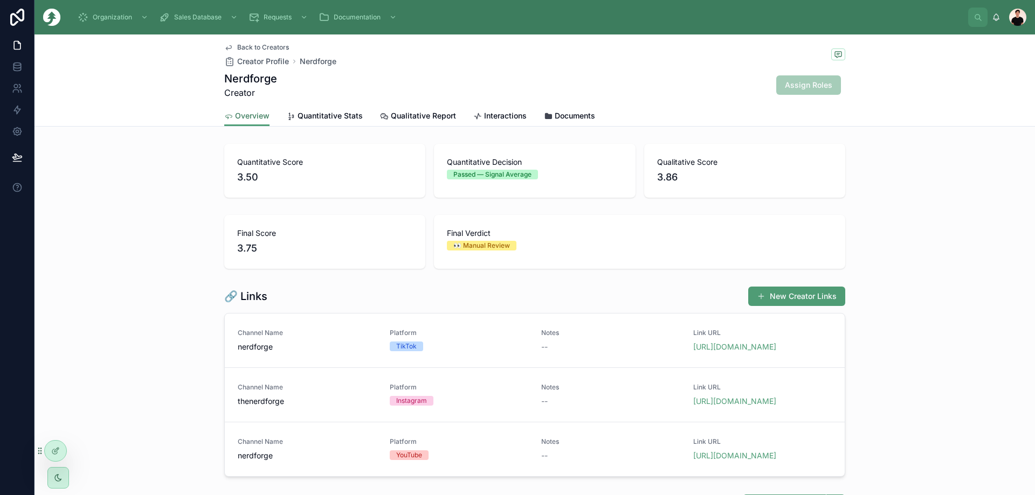
click at [240, 119] on span "Overview" at bounding box center [252, 115] width 34 height 11
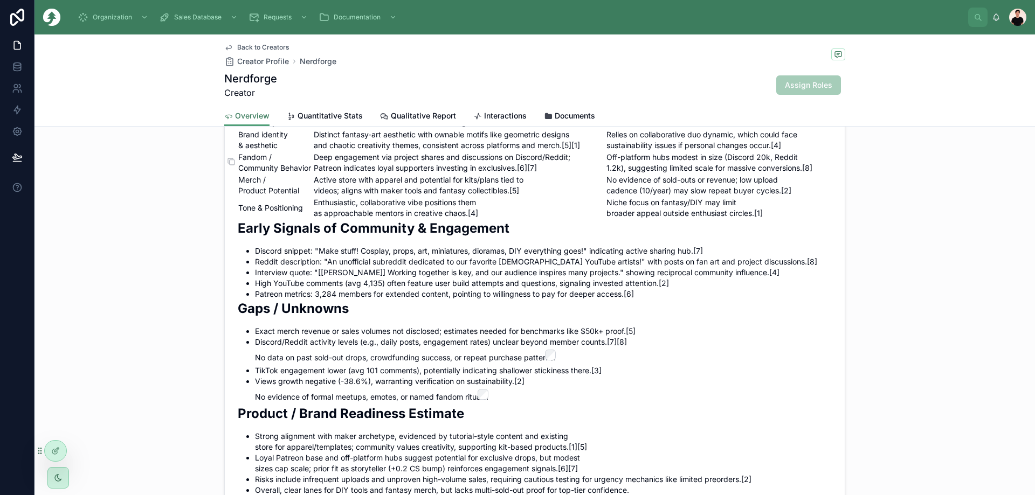
scroll to position [916, 0]
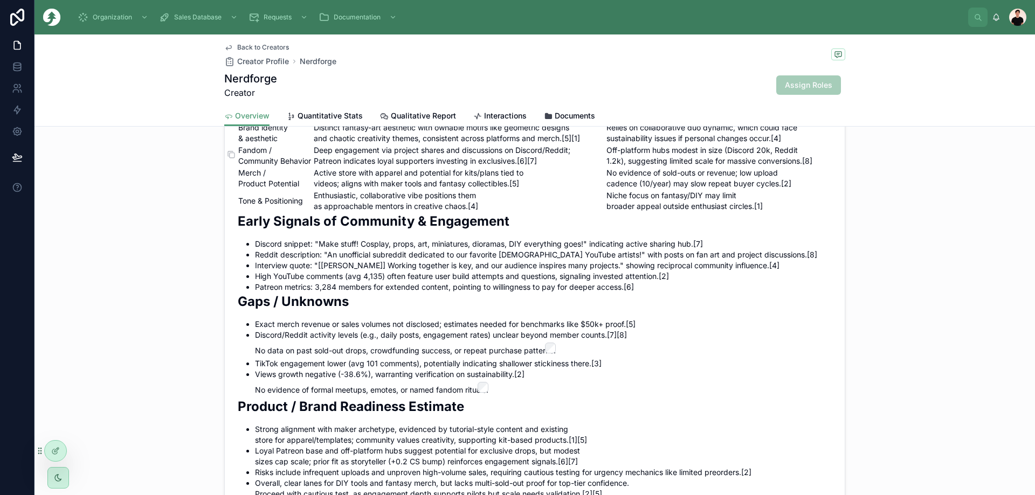
click at [568, 356] on li "No data on past sold-out drops, crowdfunding success, or repeat purchase patter…" at bounding box center [543, 349] width 577 height 13
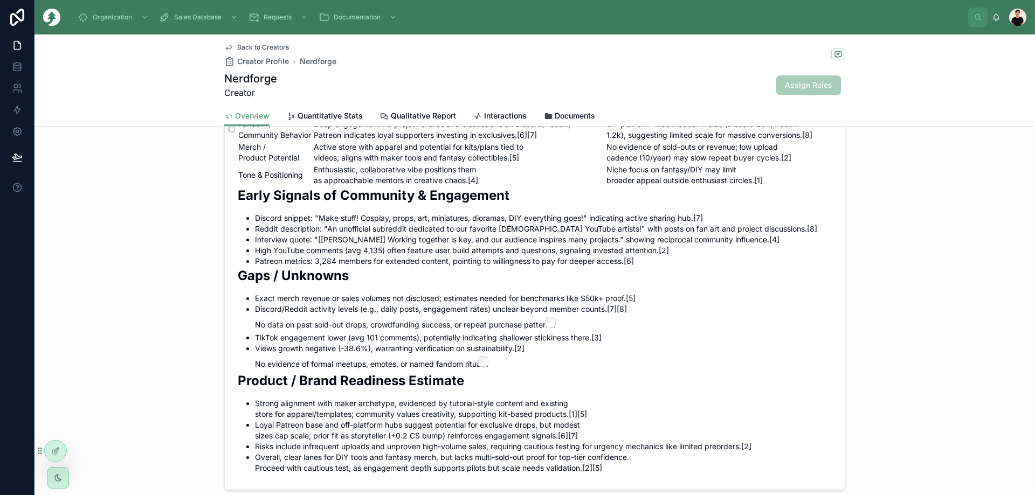
scroll to position [1024, 0]
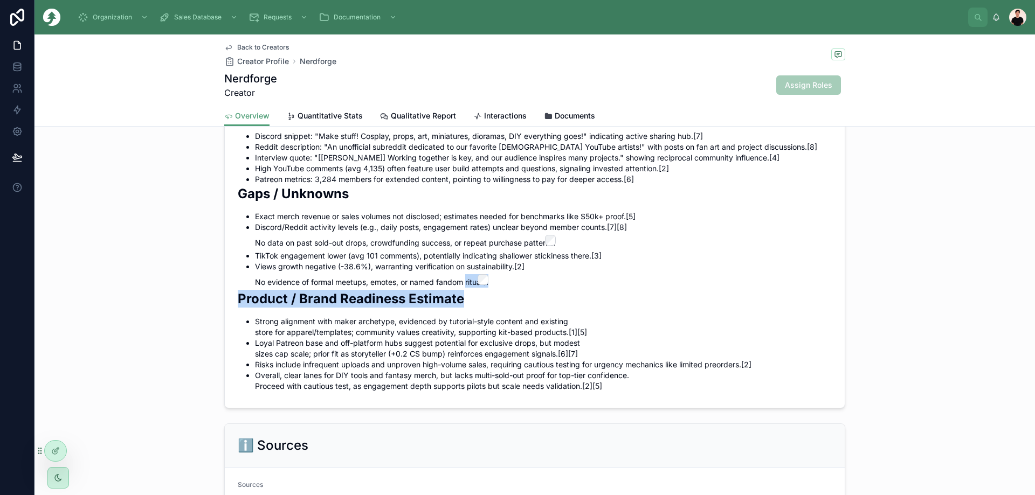
drag, startPoint x: 494, startPoint y: 312, endPoint x: 463, endPoint y: 307, distance: 31.2
click at [463, 307] on div "Overview Nerdforge is a Norwegian YouTube channel run by artists Martina and Ha…" at bounding box center [535, 47] width 594 height 690
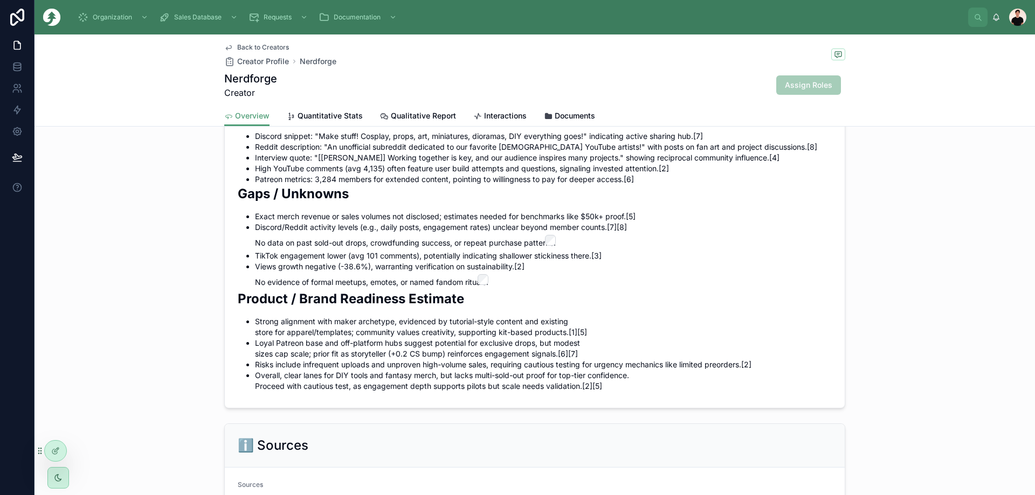
click at [389, 288] on li "No evidence of formal meetups, emotes, or named fandom rituals." at bounding box center [543, 280] width 577 height 13
click at [269, 338] on li "Strong alignment with maker archetype, evidenced by tutorial-style content and …" at bounding box center [543, 327] width 577 height 22
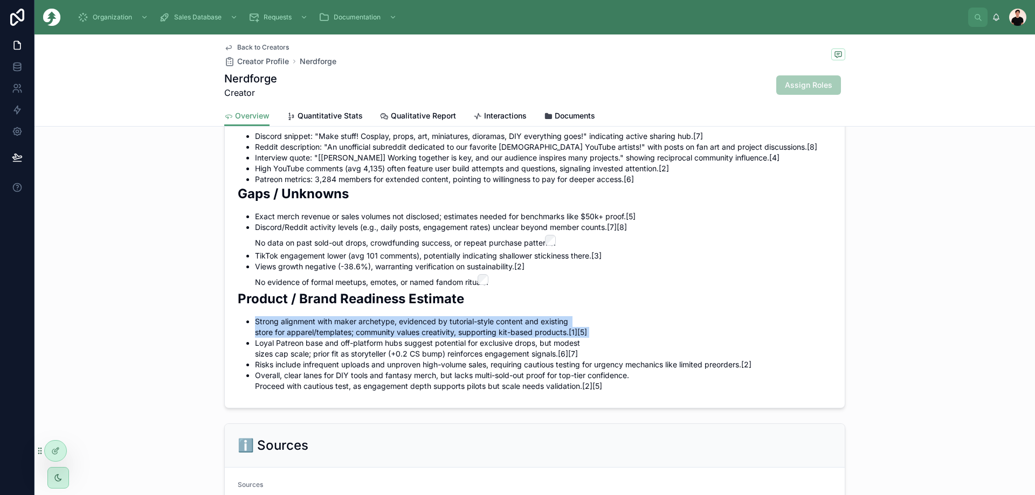
drag, startPoint x: 269, startPoint y: 342, endPoint x: 273, endPoint y: 338, distance: 5.7
click at [273, 338] on li "Strong alignment with maker archetype, evidenced by tutorial-style content and …" at bounding box center [543, 327] width 577 height 22
click at [274, 335] on div "Overview Nerdforge is a Norwegian YouTube channel run by artists Martina and Ha…" at bounding box center [535, 47] width 594 height 690
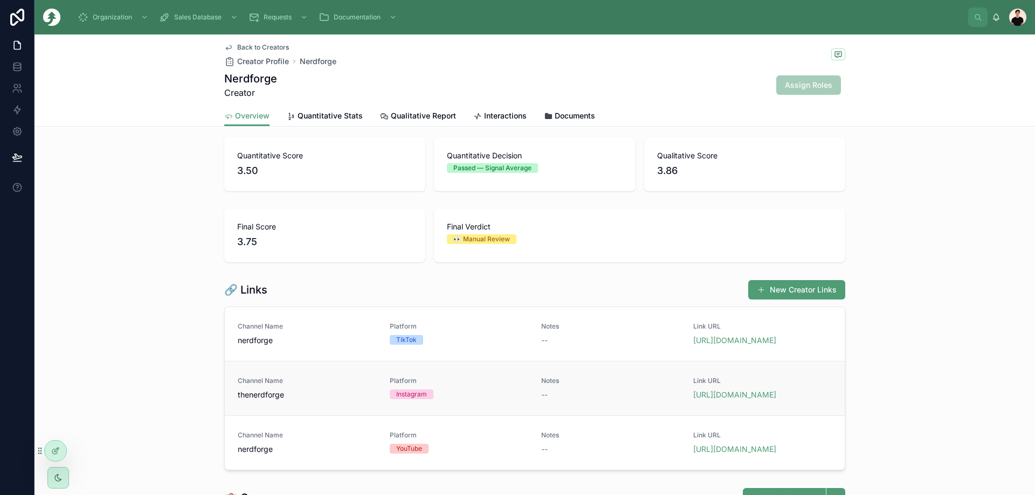
scroll to position [0, 0]
